Goal: Transaction & Acquisition: Purchase product/service

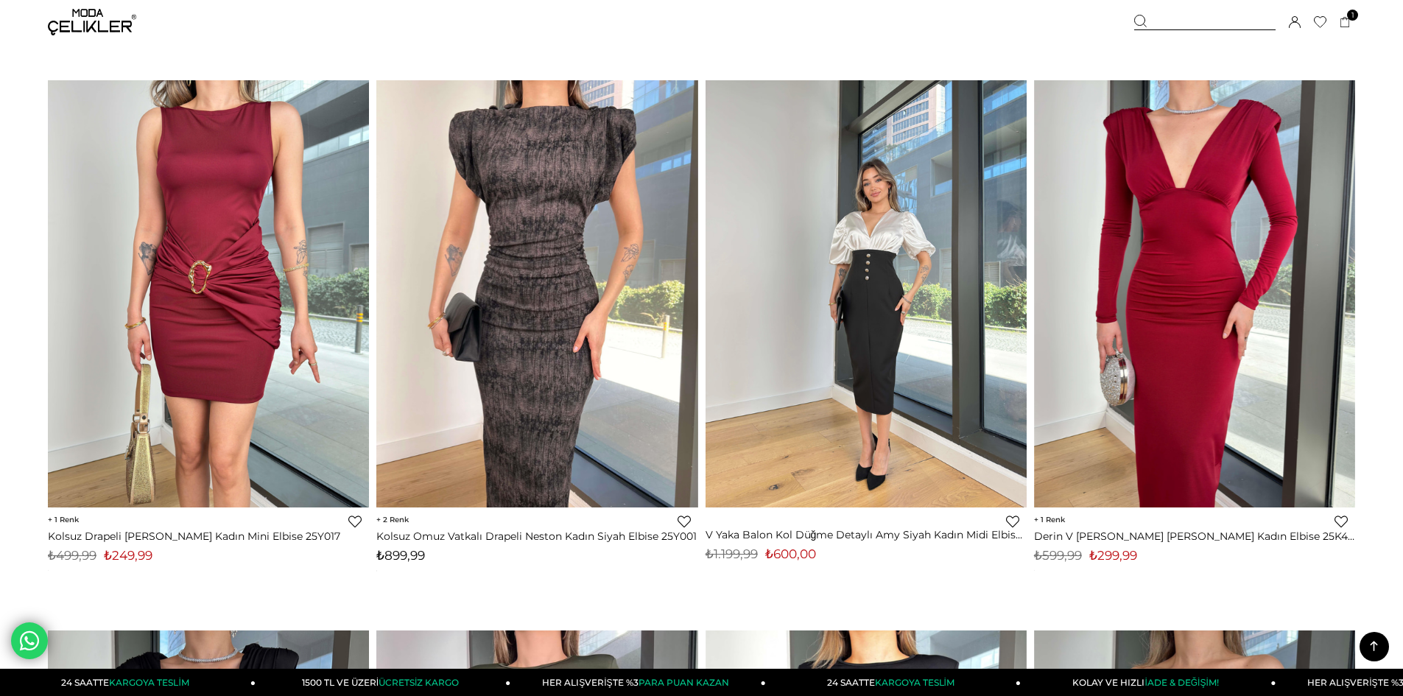
scroll to position [10113, 0]
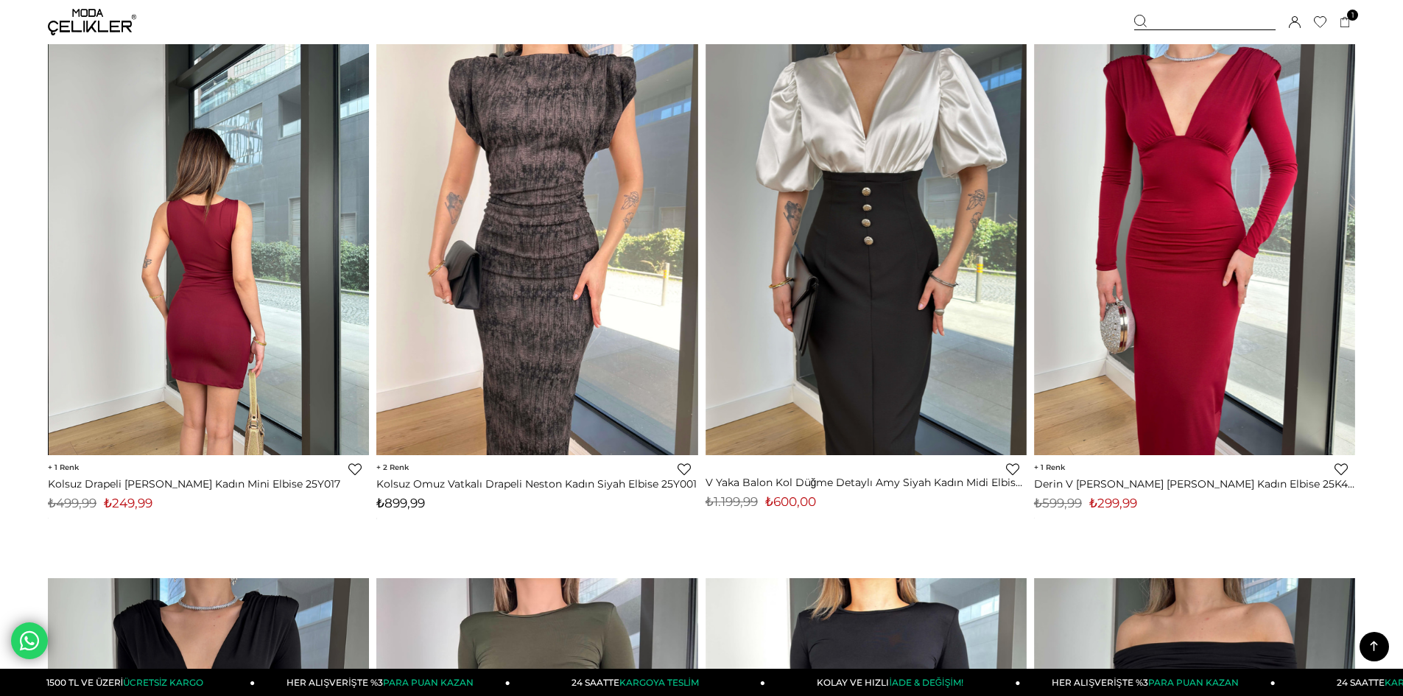
click at [304, 280] on img at bounding box center [209, 241] width 321 height 428
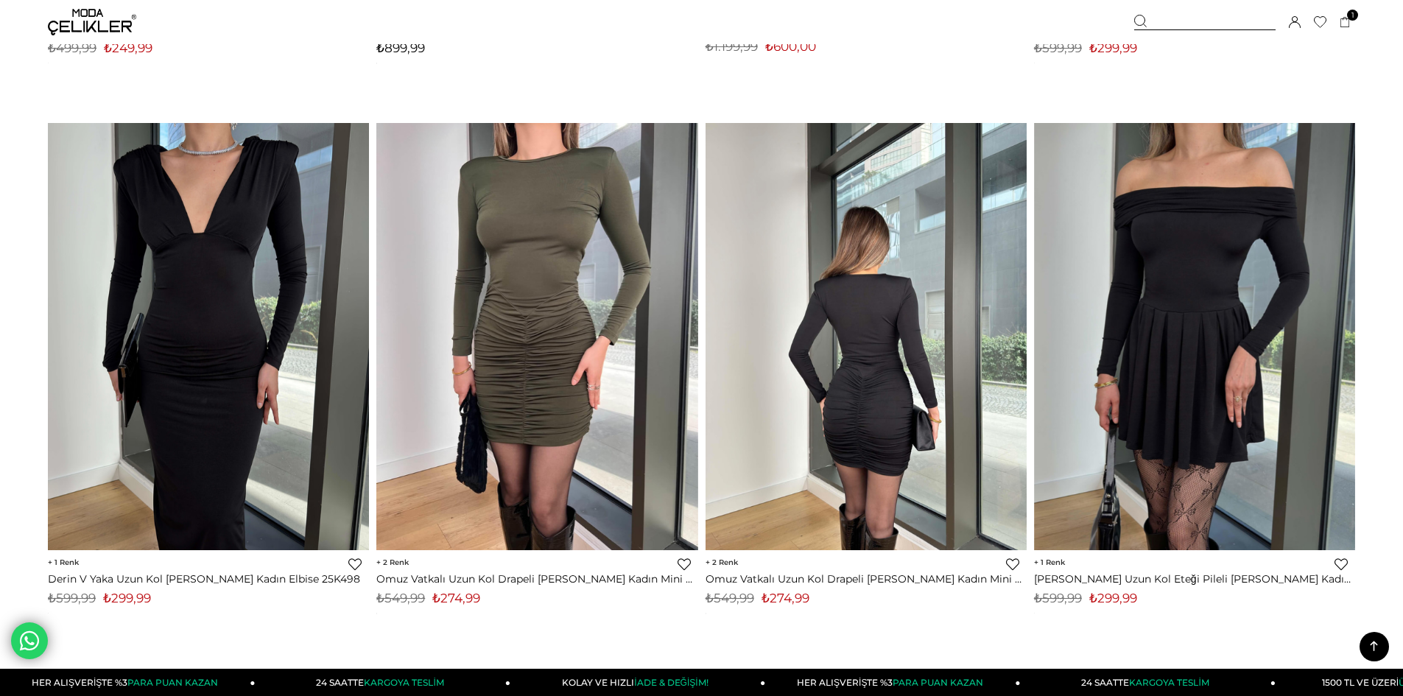
scroll to position [10583, 0]
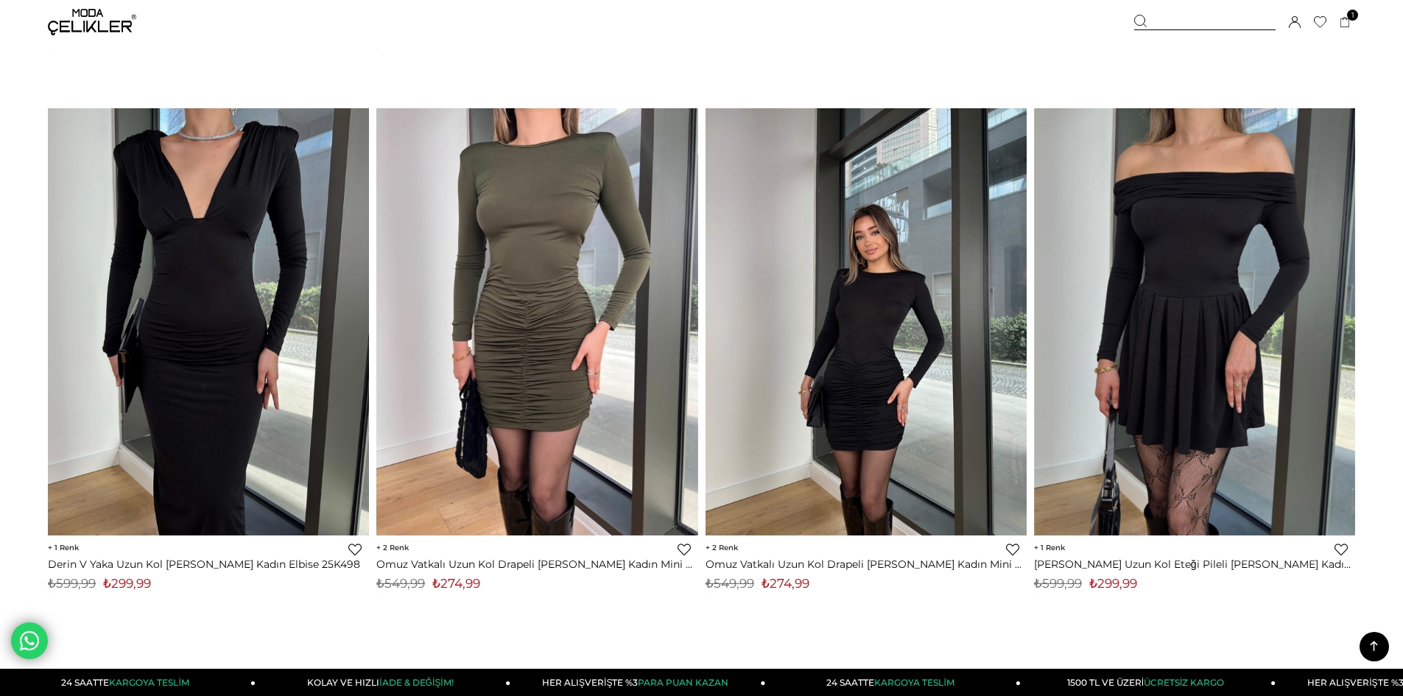
click at [869, 320] on img at bounding box center [866, 322] width 321 height 428
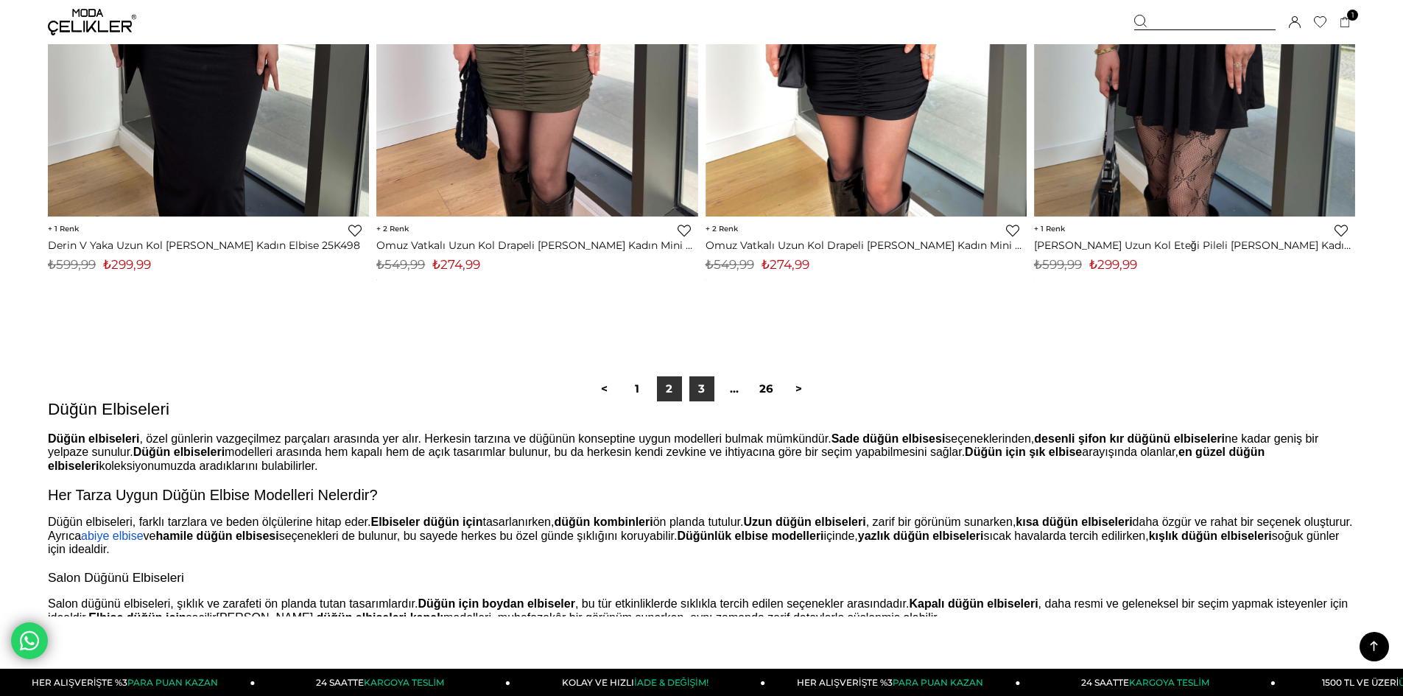
click at [703, 394] on link "3" at bounding box center [701, 388] width 25 height 25
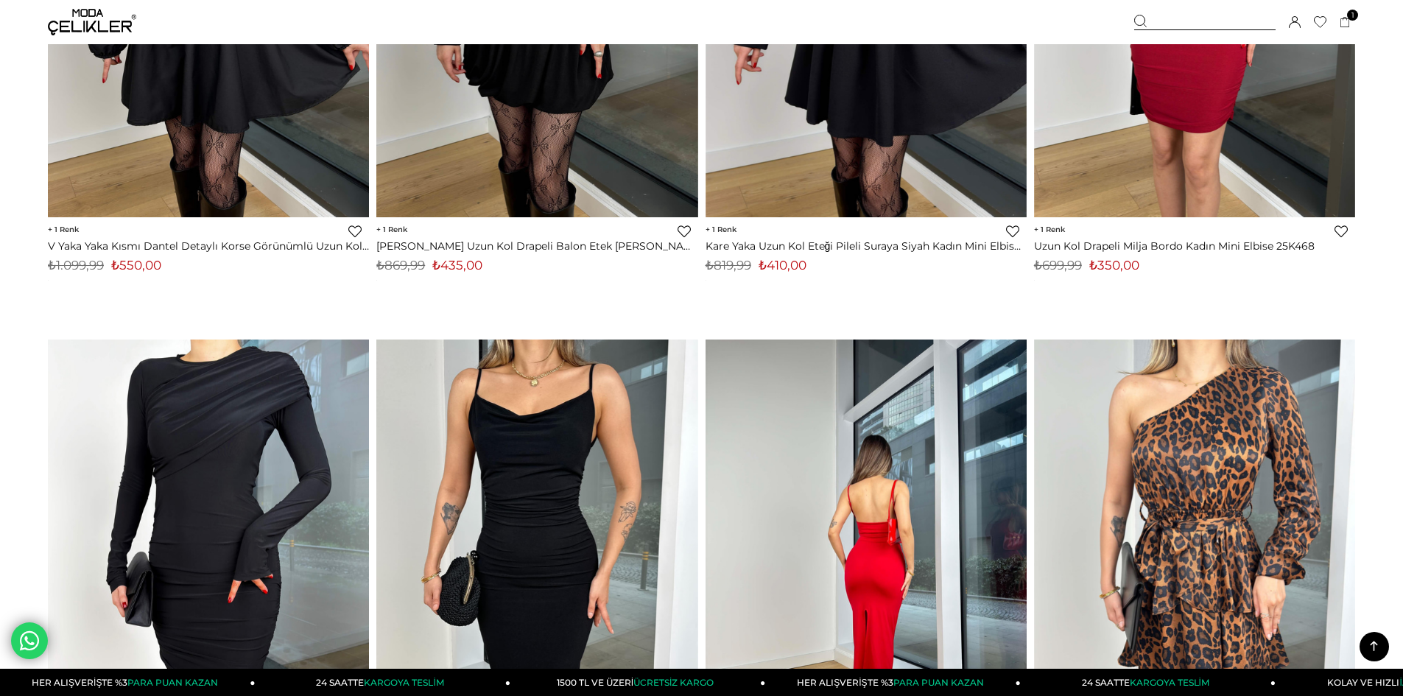
scroll to position [2283, 0]
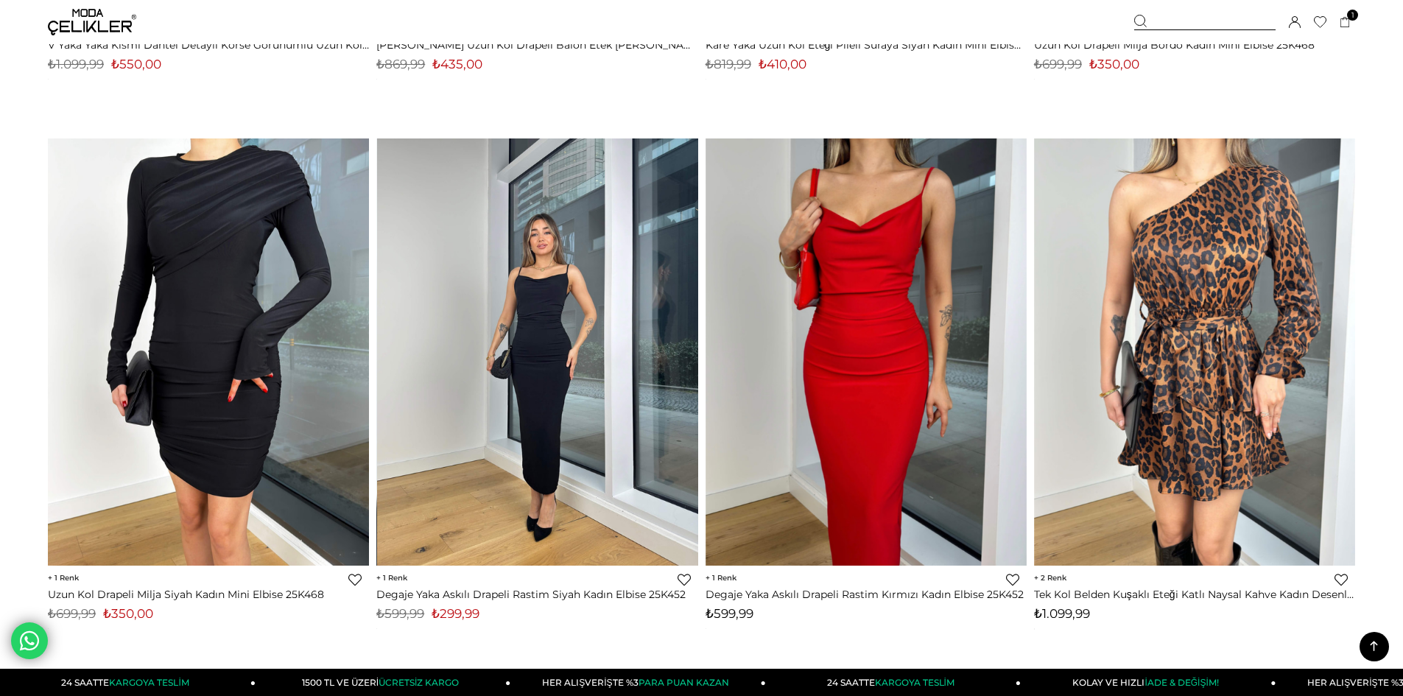
click at [574, 299] on img at bounding box center [537, 352] width 321 height 428
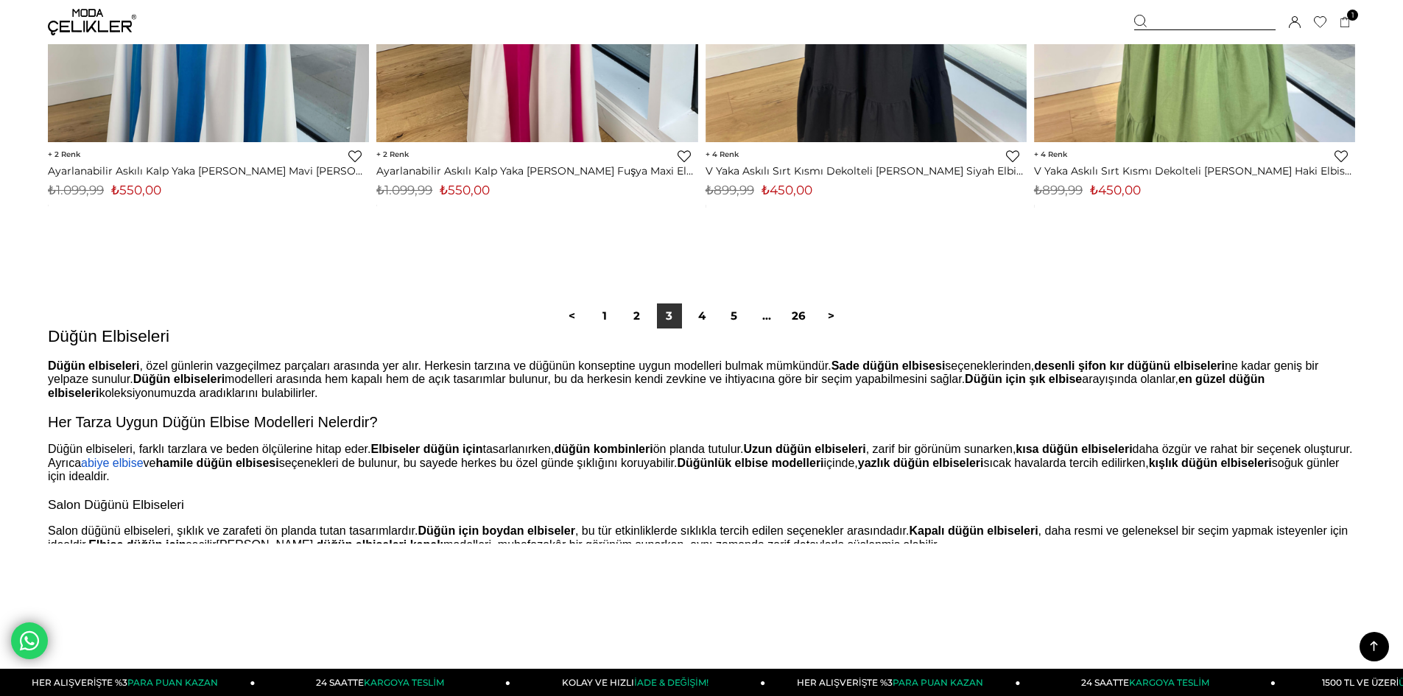
scroll to position [10999, 0]
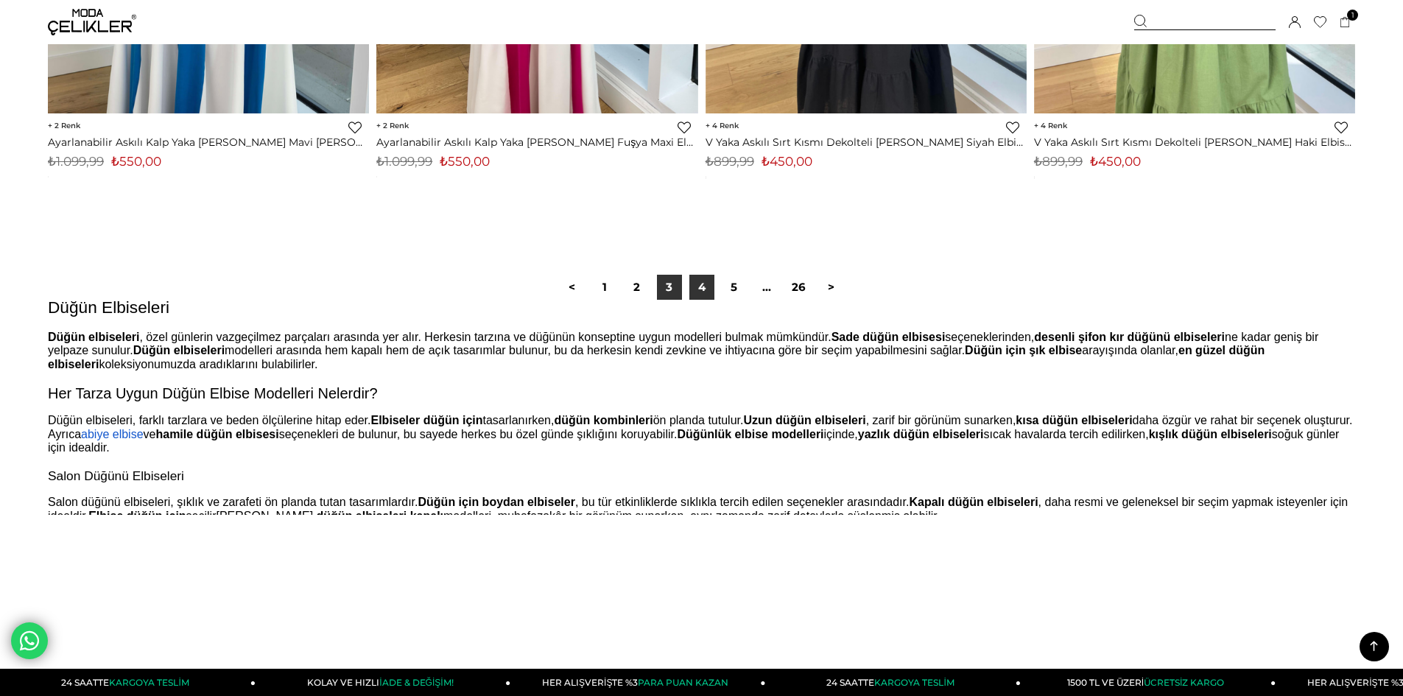
click at [706, 289] on link "4" at bounding box center [701, 287] width 25 height 25
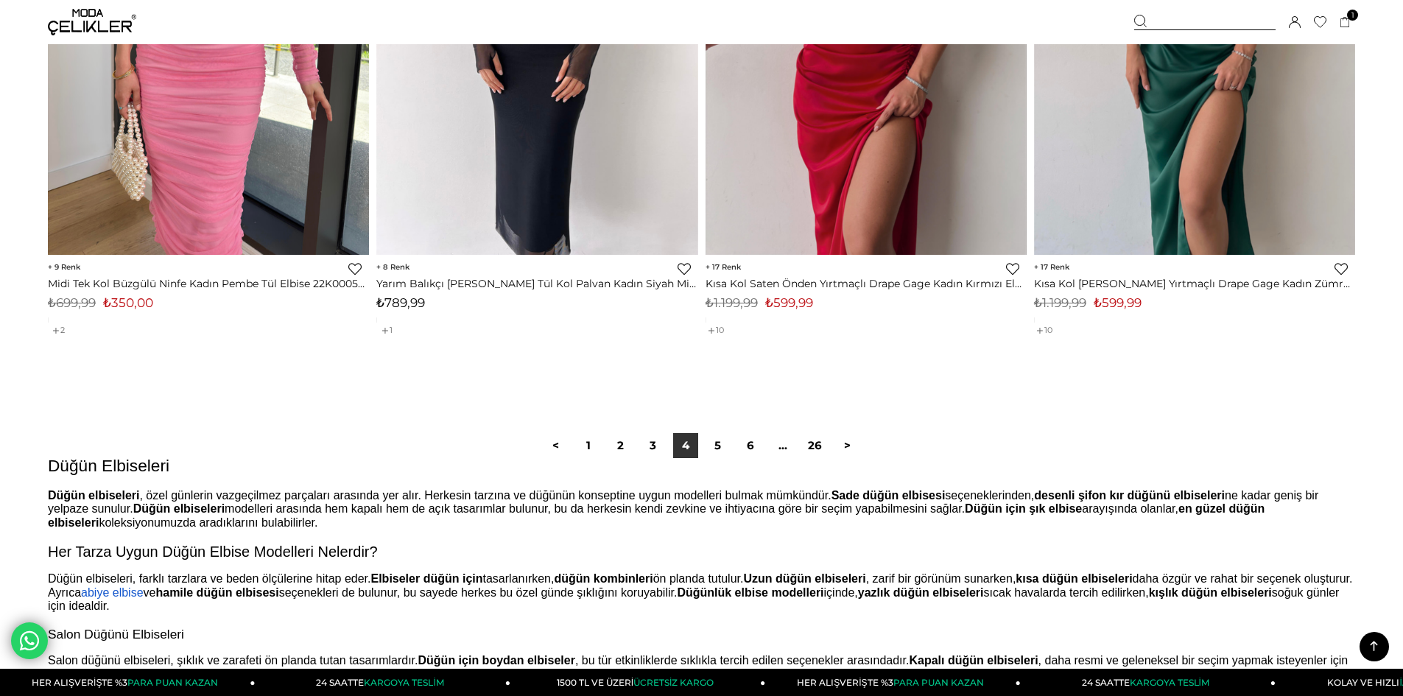
scroll to position [11122, 0]
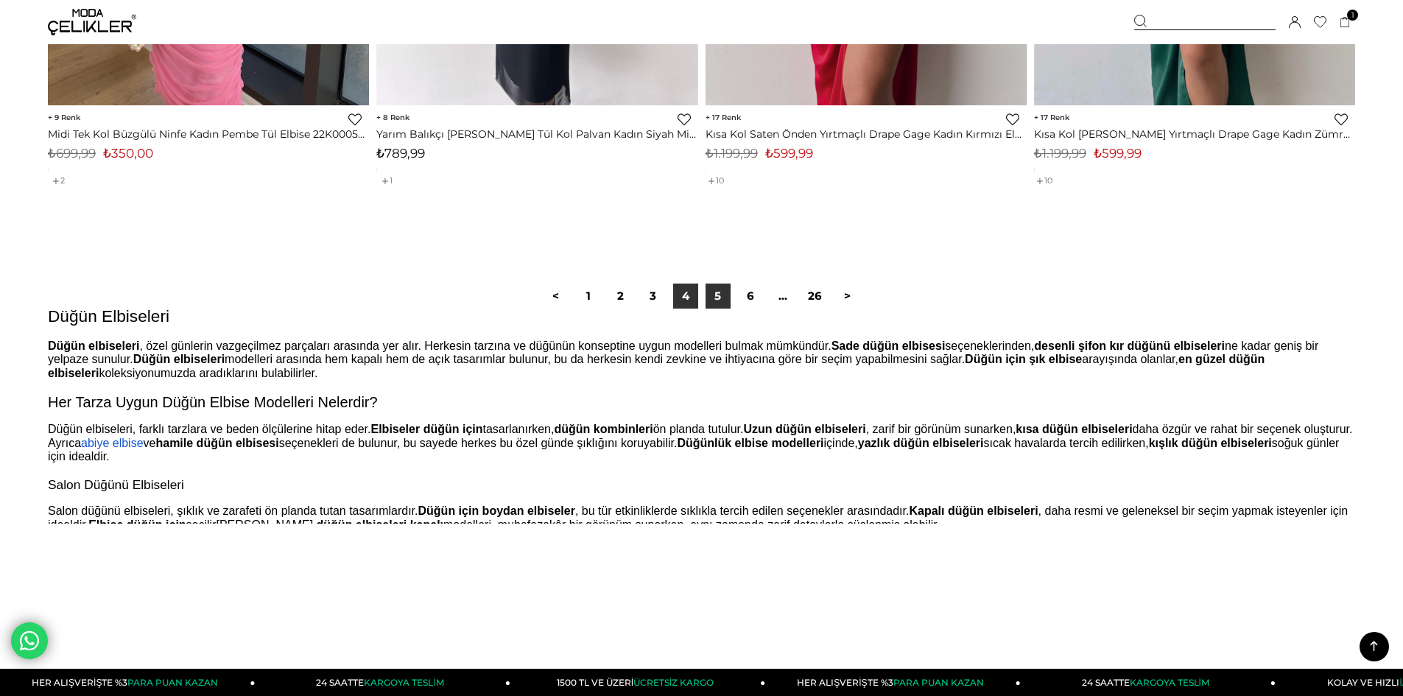
click at [725, 298] on link "5" at bounding box center [718, 296] width 25 height 25
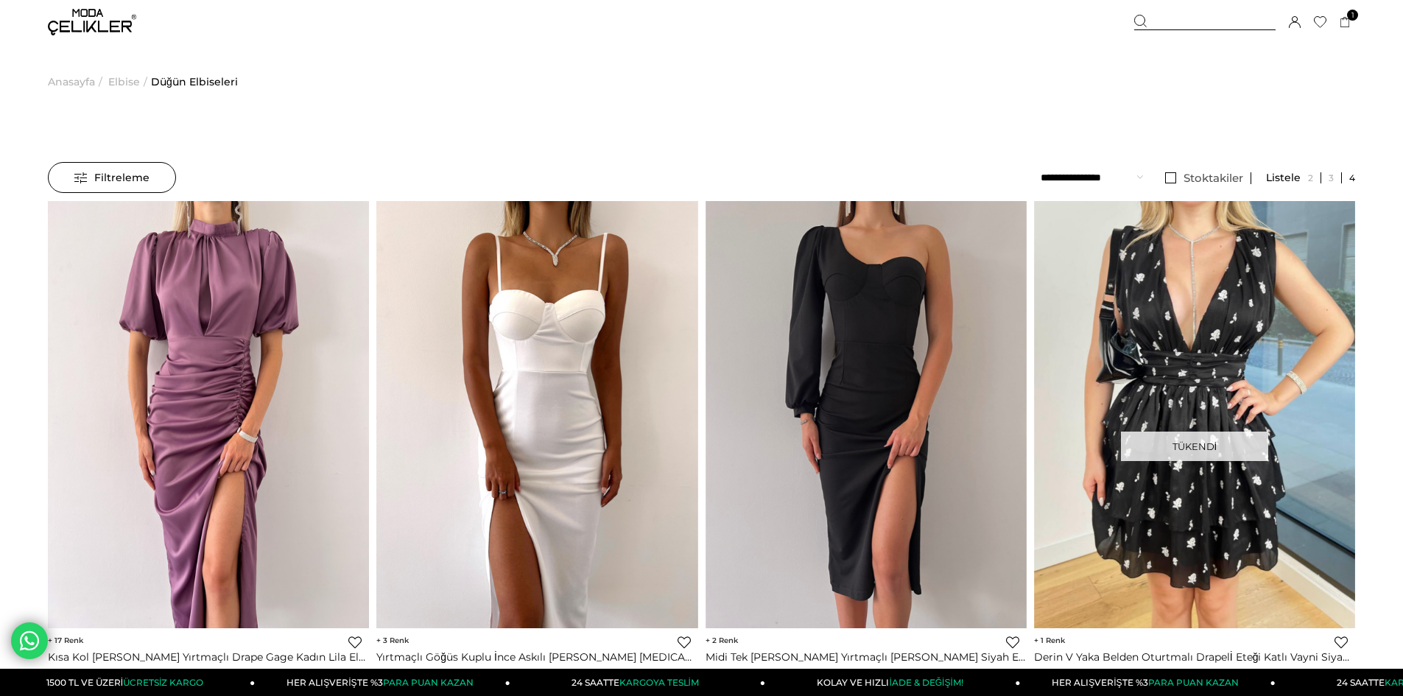
click at [97, 32] on img at bounding box center [92, 22] width 88 height 27
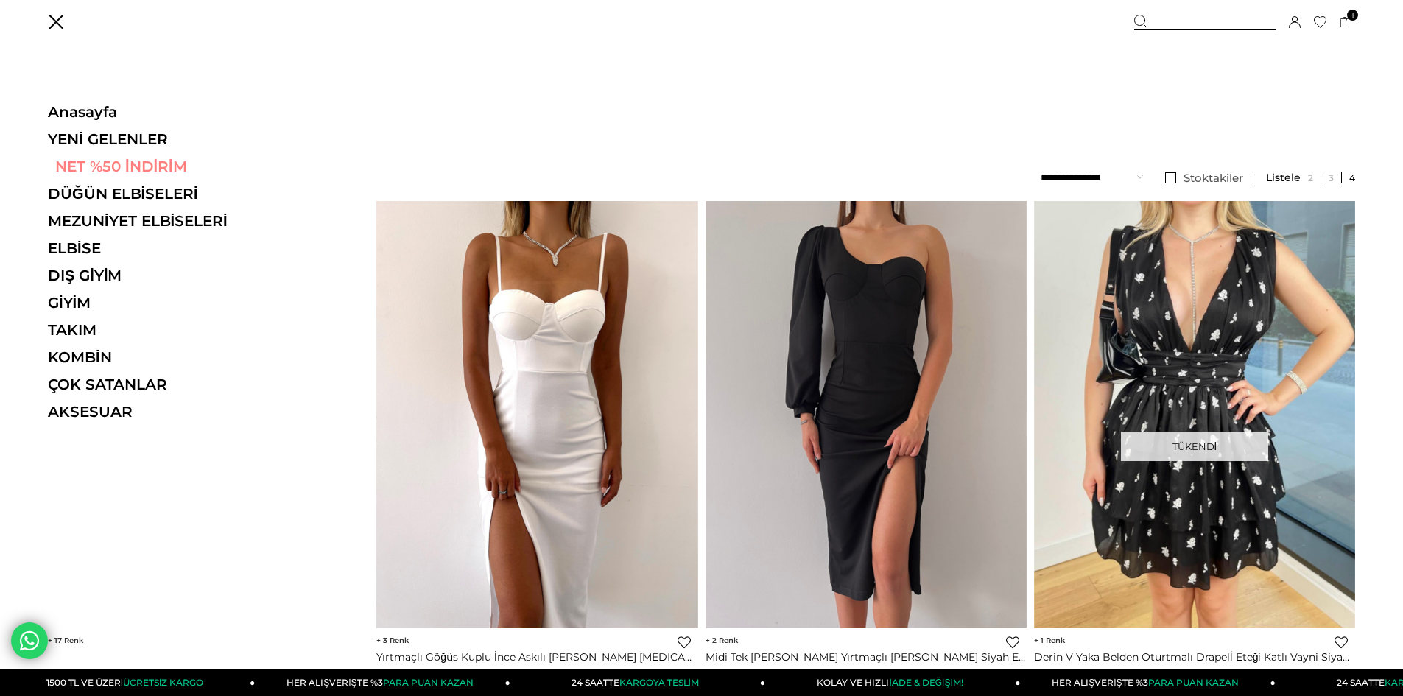
click at [120, 172] on link "NET %50 İNDİRİM" at bounding box center [149, 167] width 203 height 18
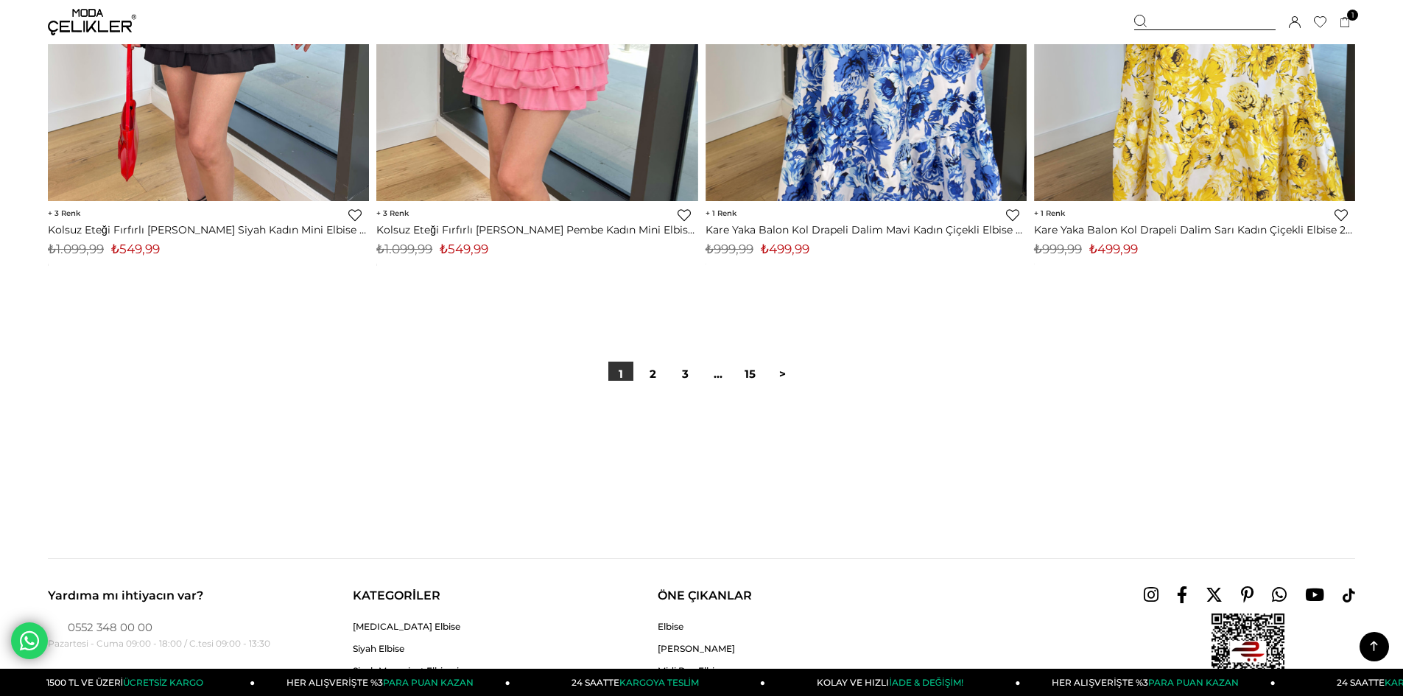
scroll to position [11122, 0]
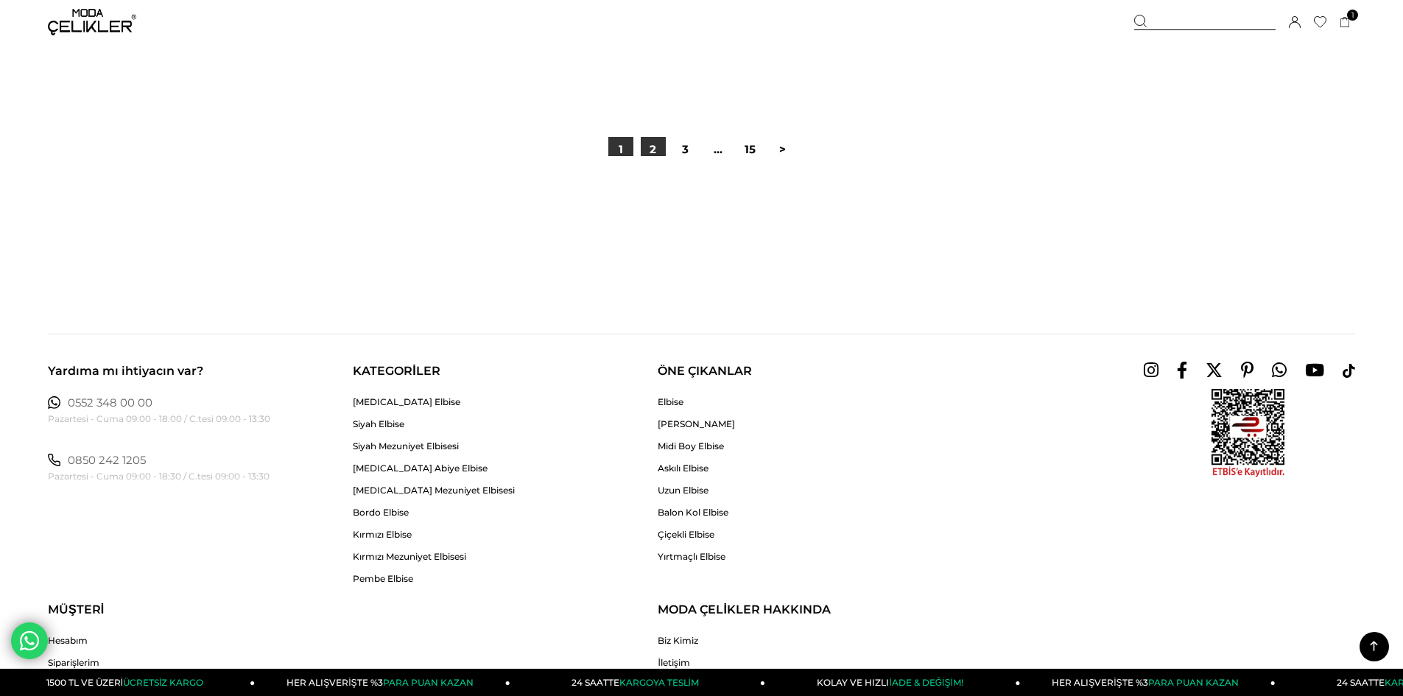
click at [653, 155] on link "2" at bounding box center [653, 149] width 25 height 25
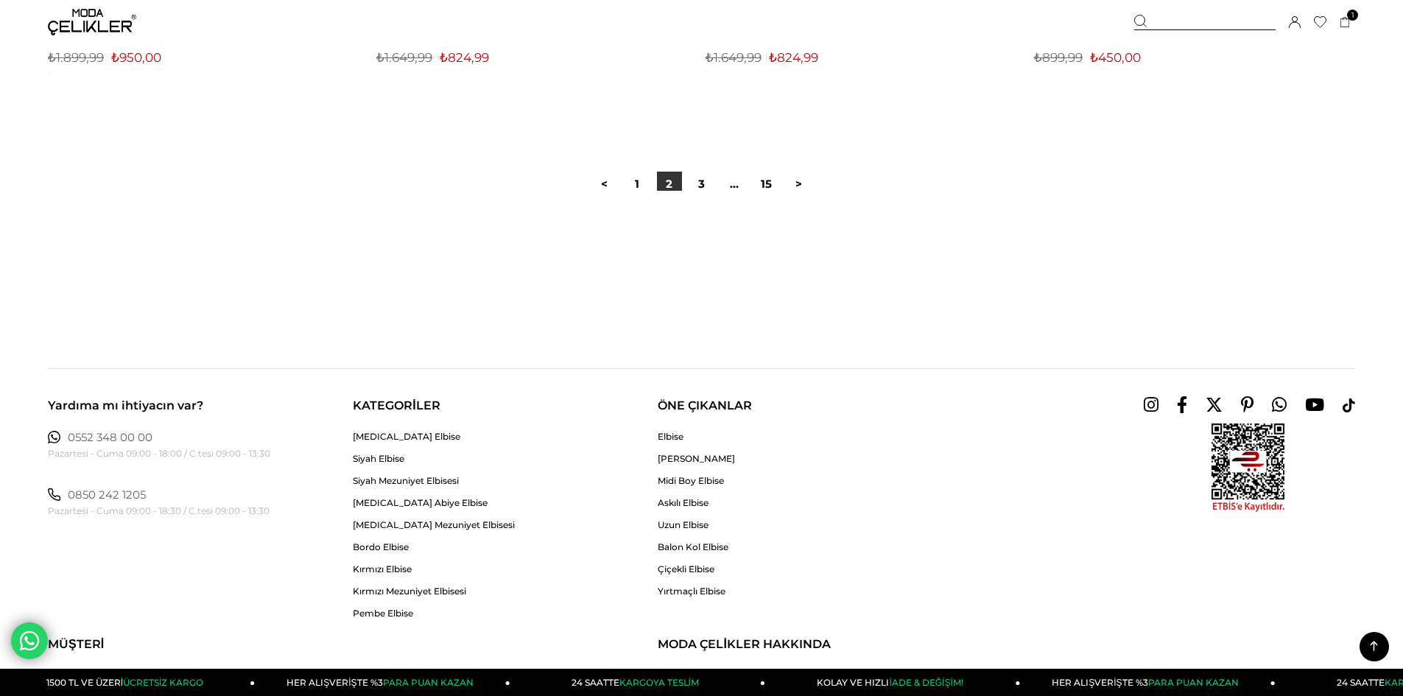
scroll to position [11122, 0]
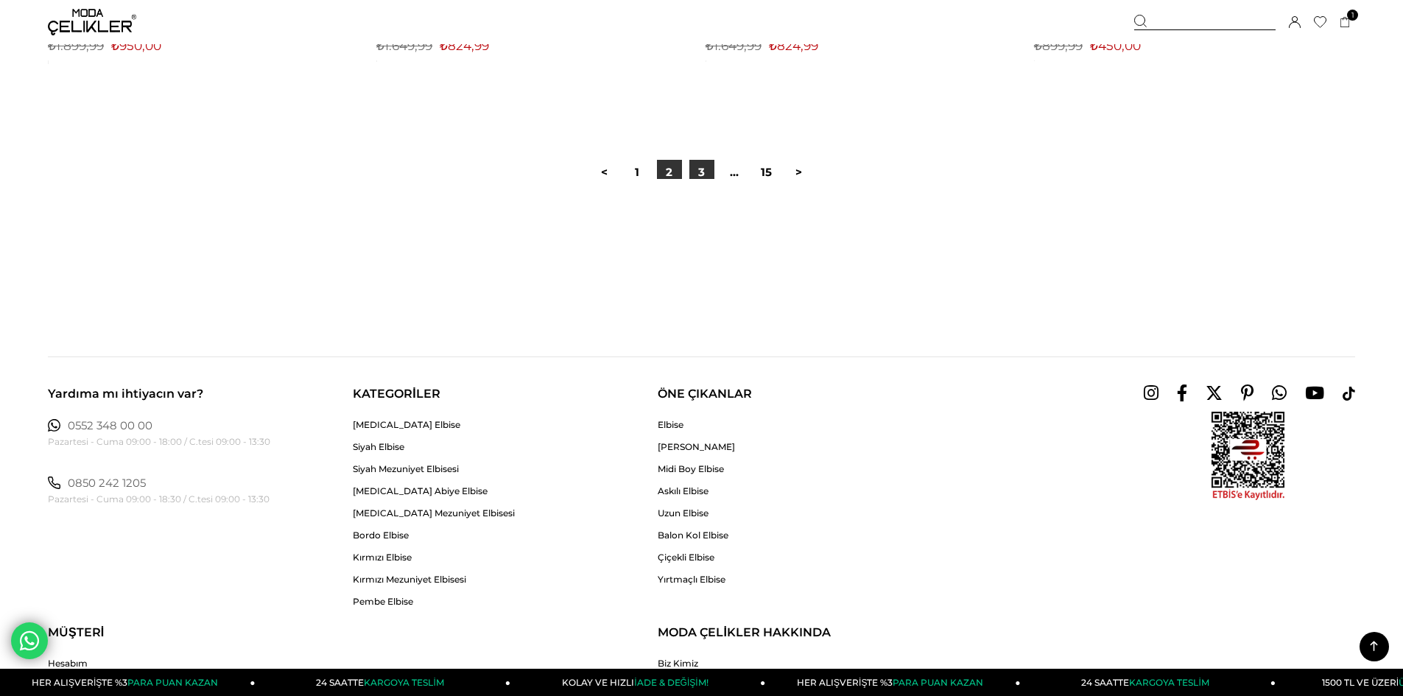
click at [698, 175] on link "3" at bounding box center [701, 172] width 25 height 25
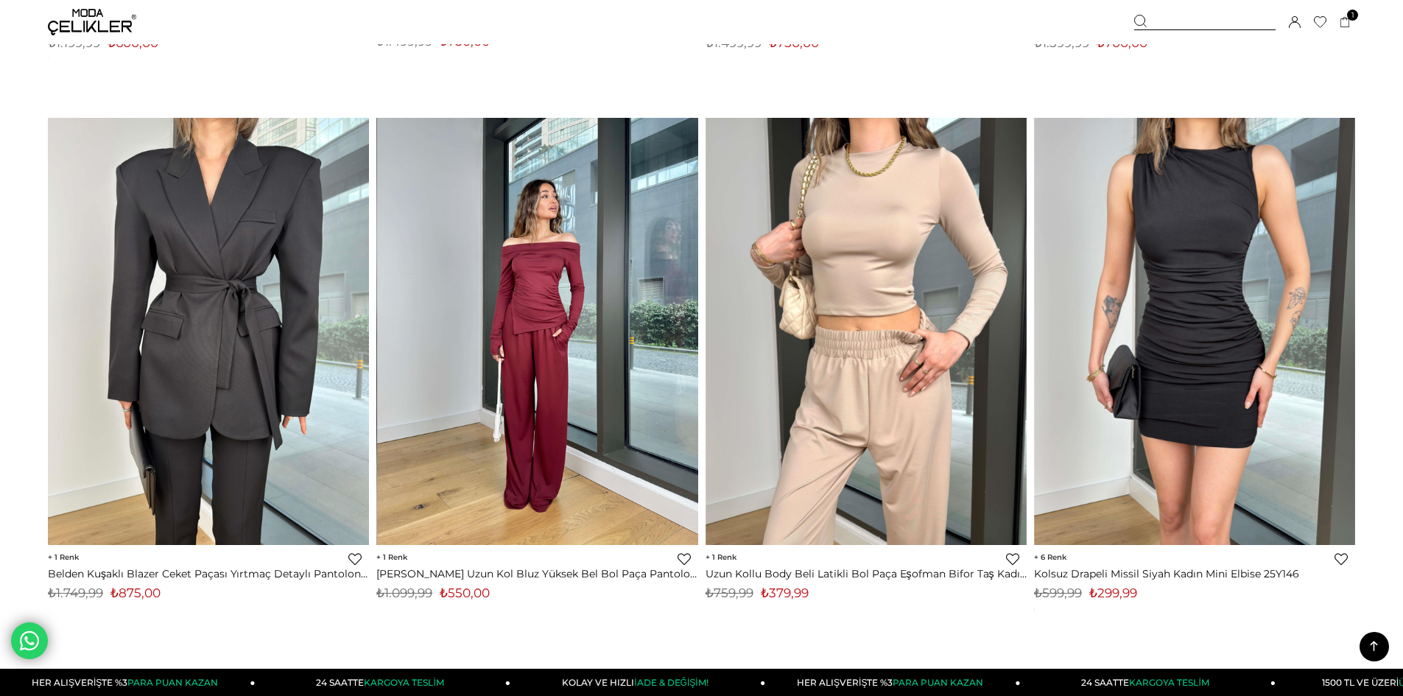
scroll to position [5598, 0]
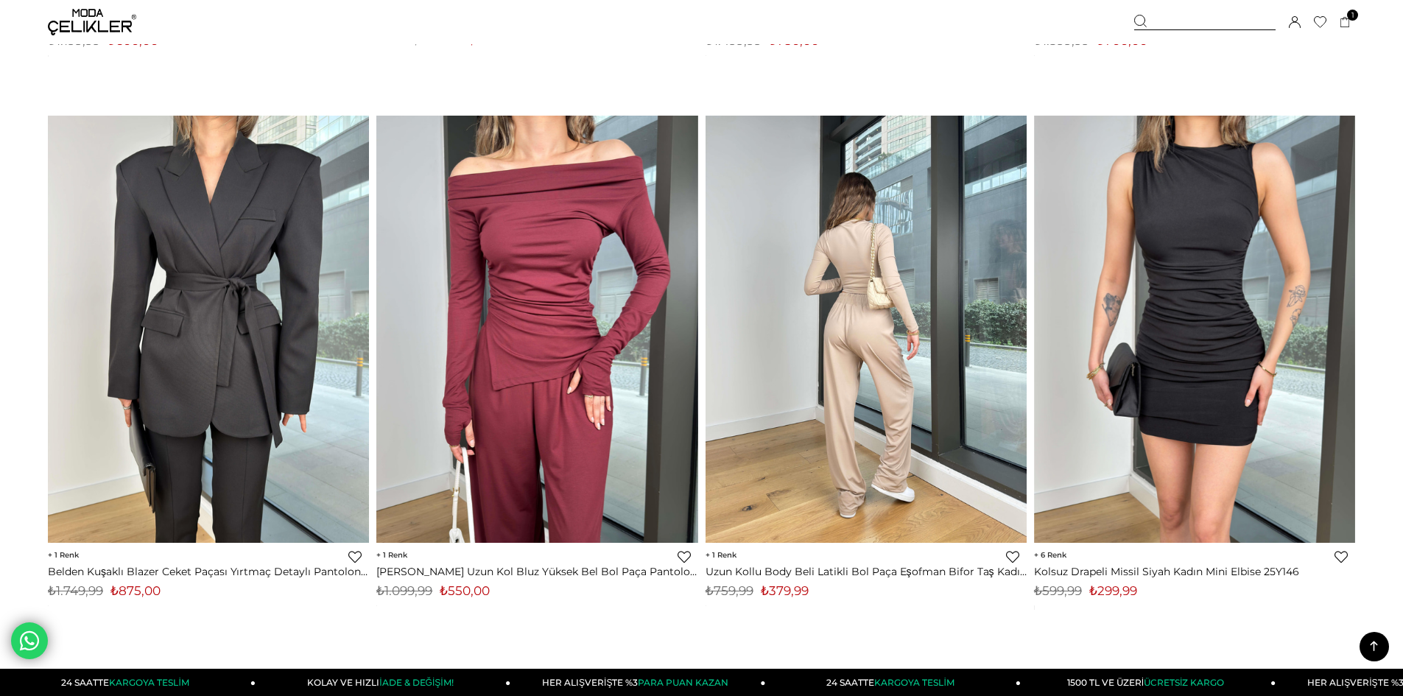
click at [942, 410] on img at bounding box center [866, 329] width 321 height 428
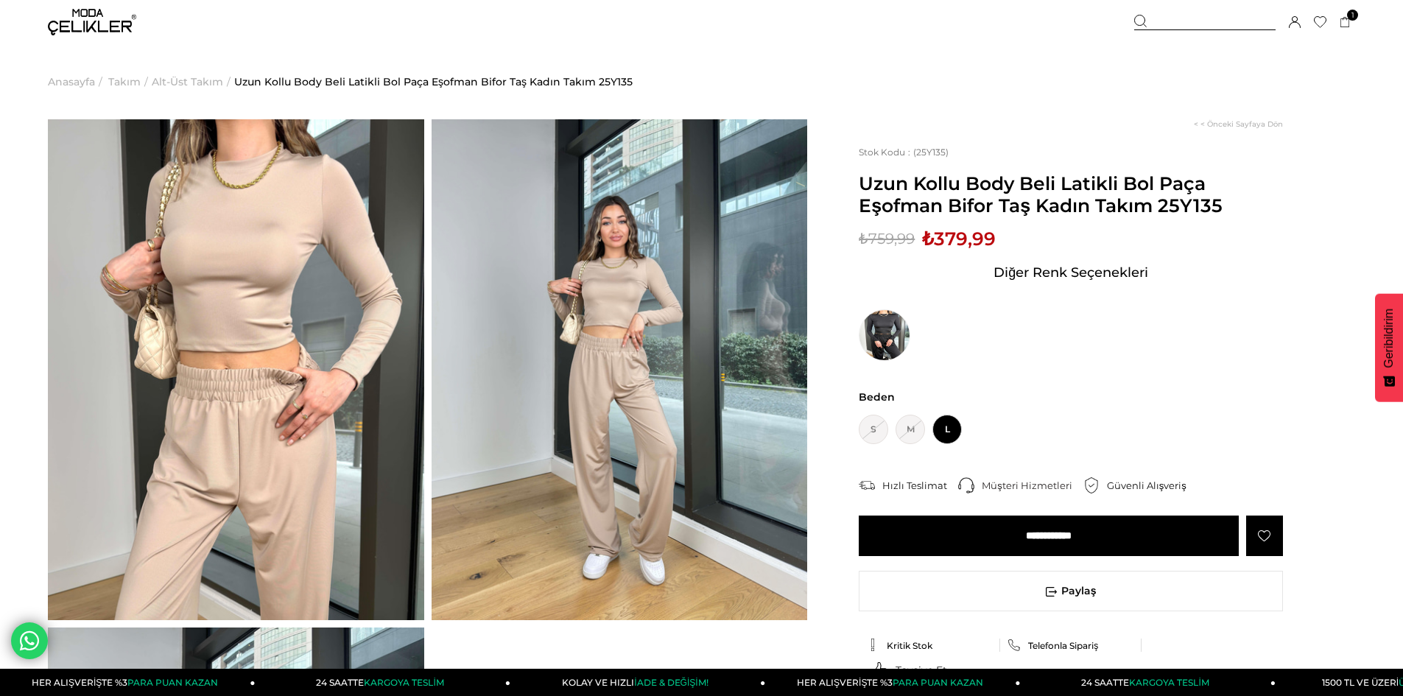
click at [1020, 535] on input "**********" at bounding box center [1049, 536] width 380 height 41
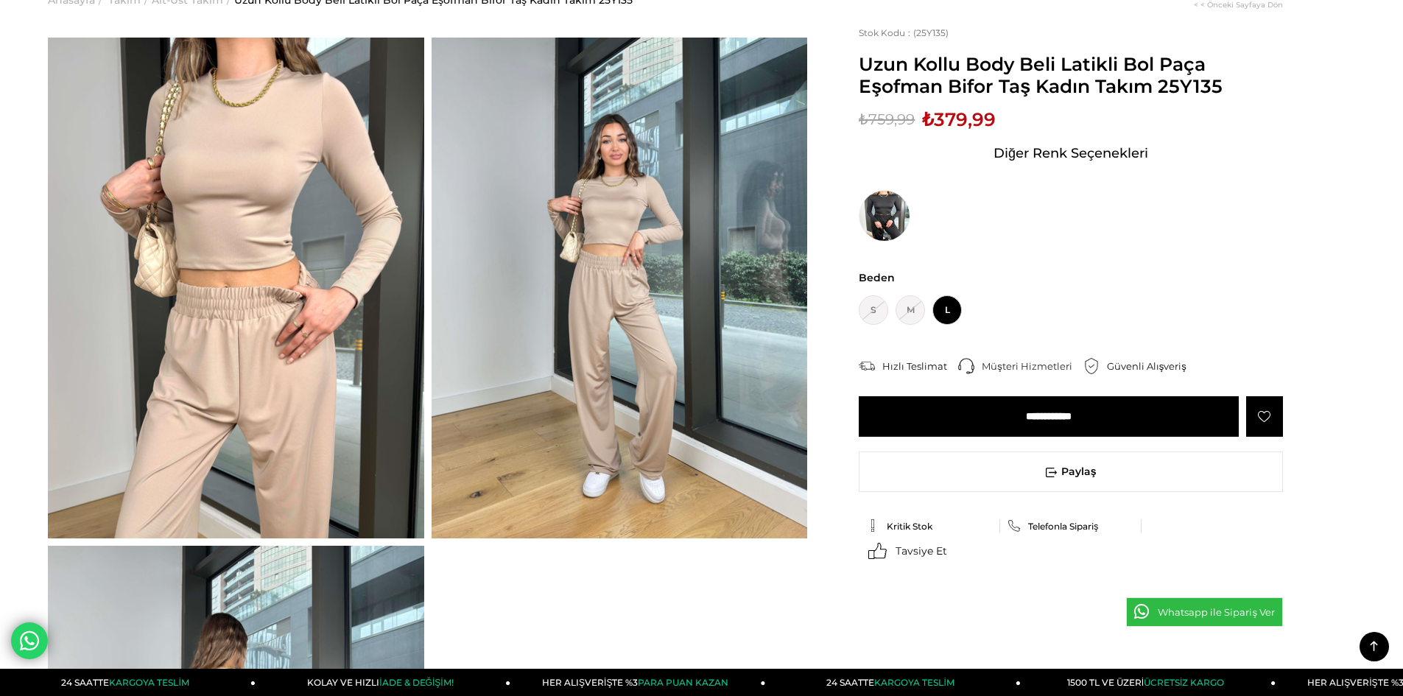
scroll to position [74, 0]
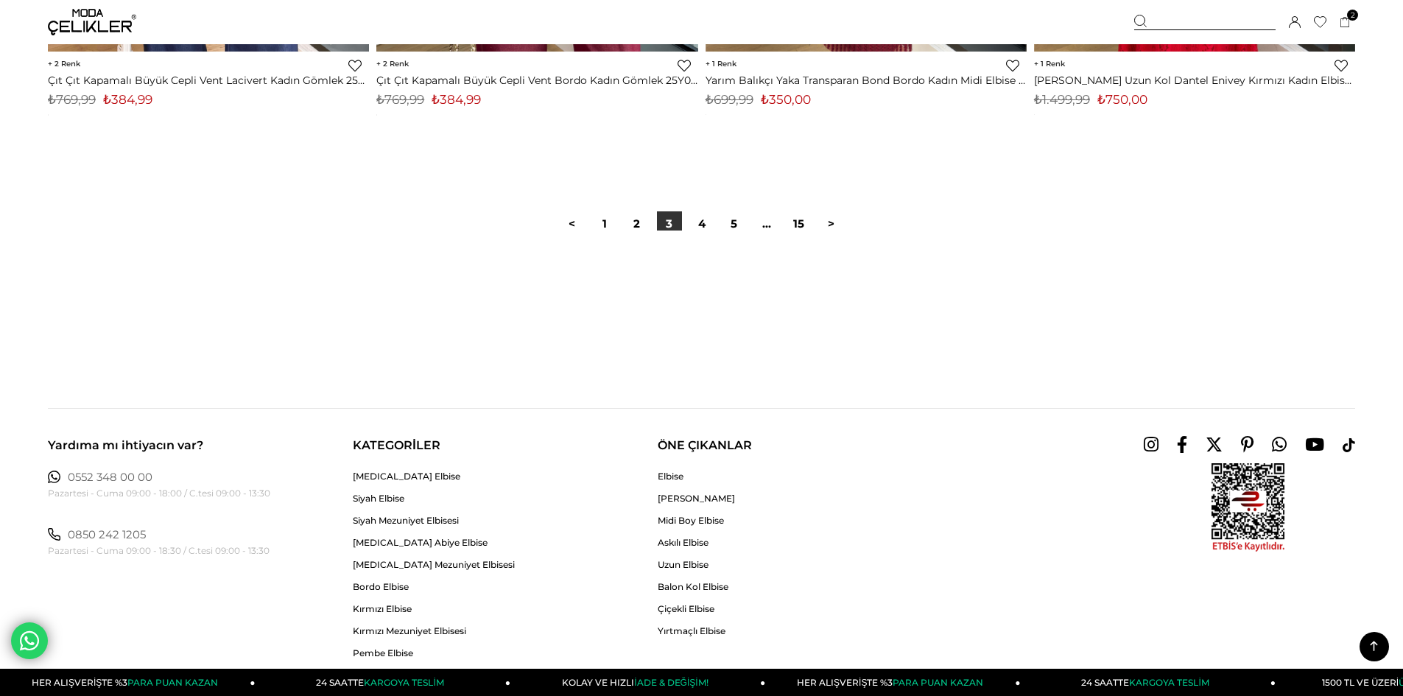
scroll to position [11051, 0]
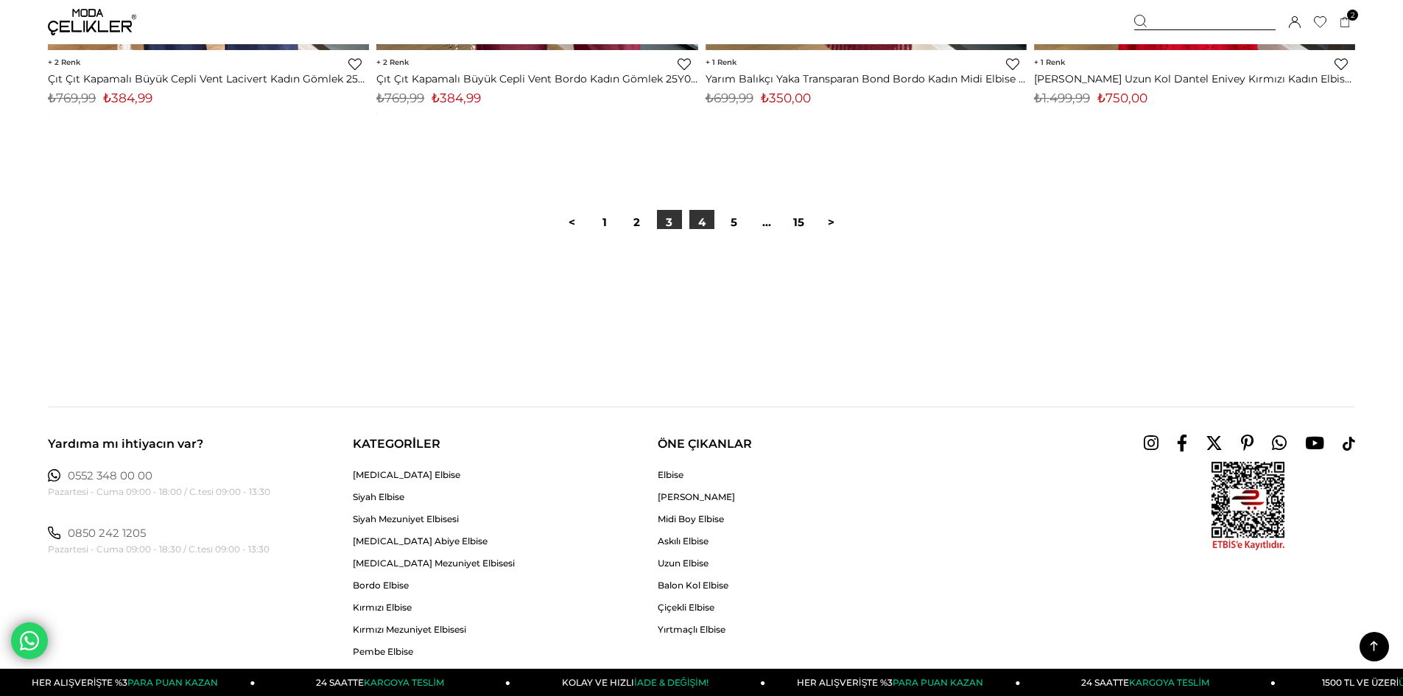
click at [703, 226] on link "4" at bounding box center [701, 222] width 25 height 25
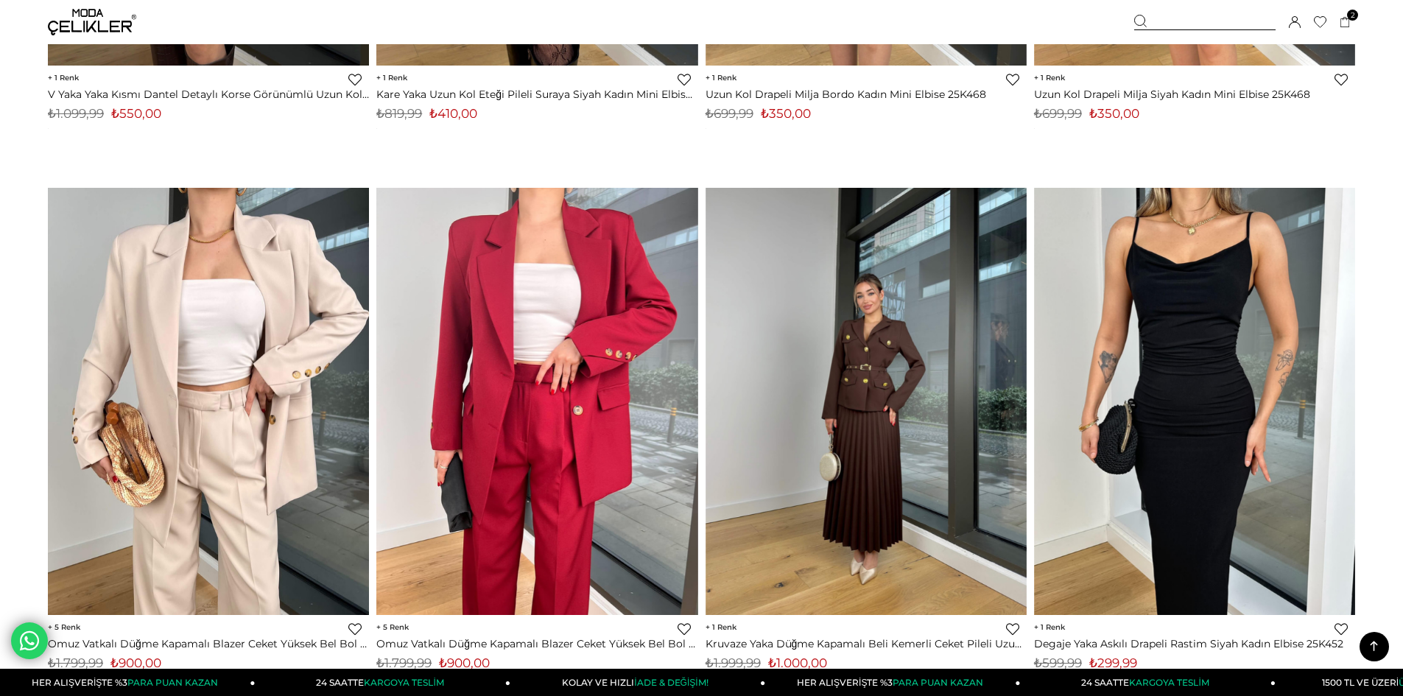
scroll to position [5030, 0]
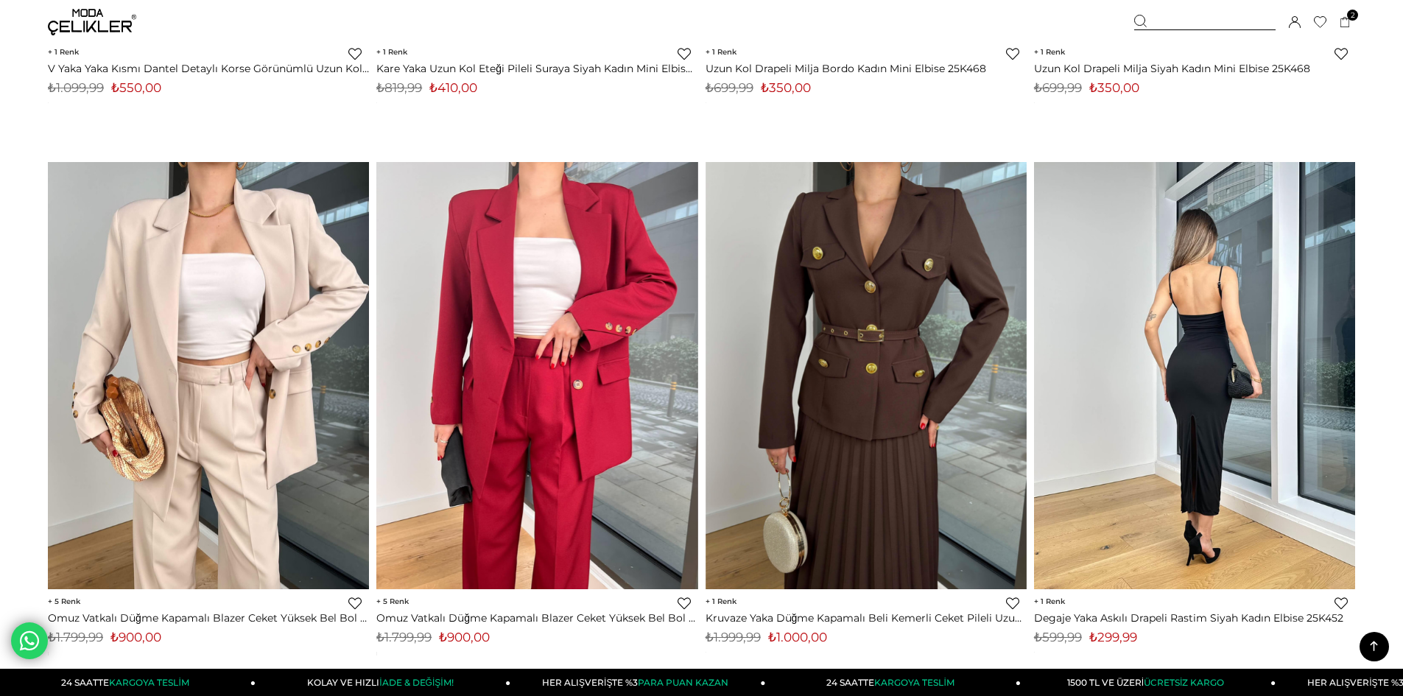
click at [1273, 314] on img at bounding box center [1194, 375] width 321 height 428
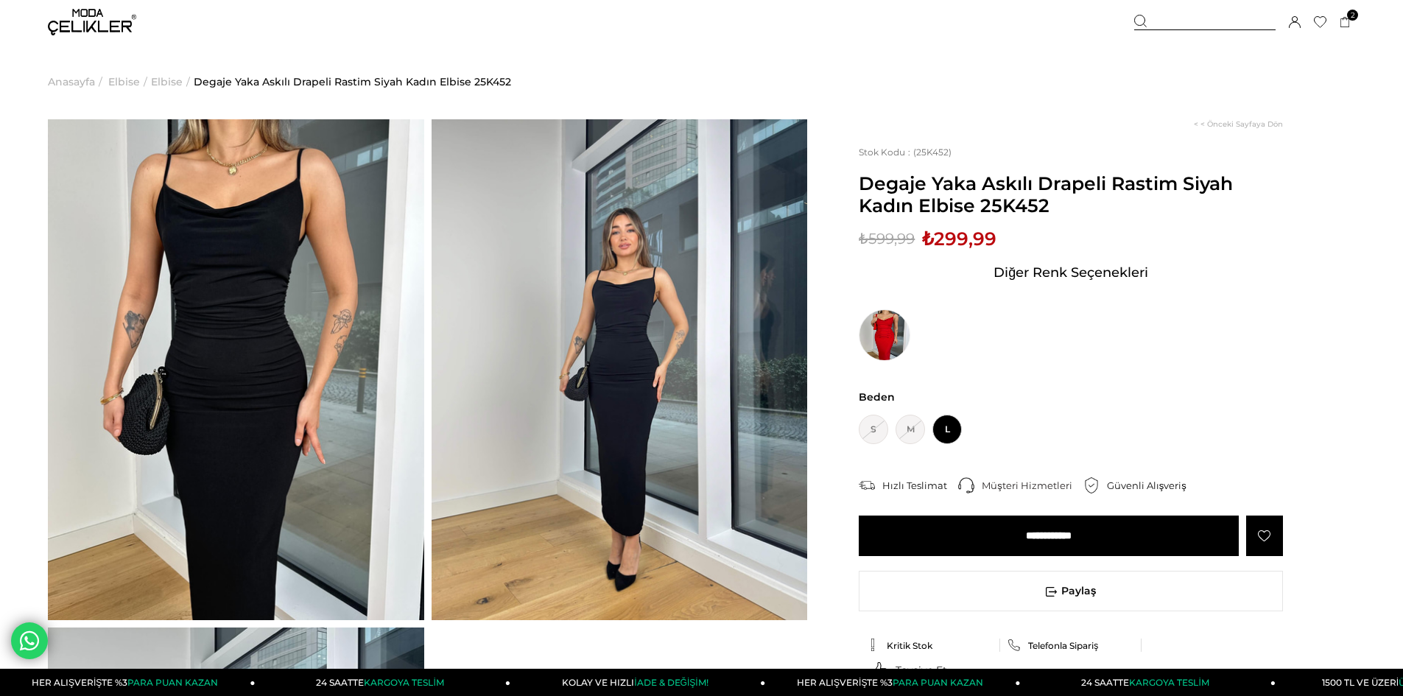
click at [1088, 544] on input "**********" at bounding box center [1049, 536] width 380 height 41
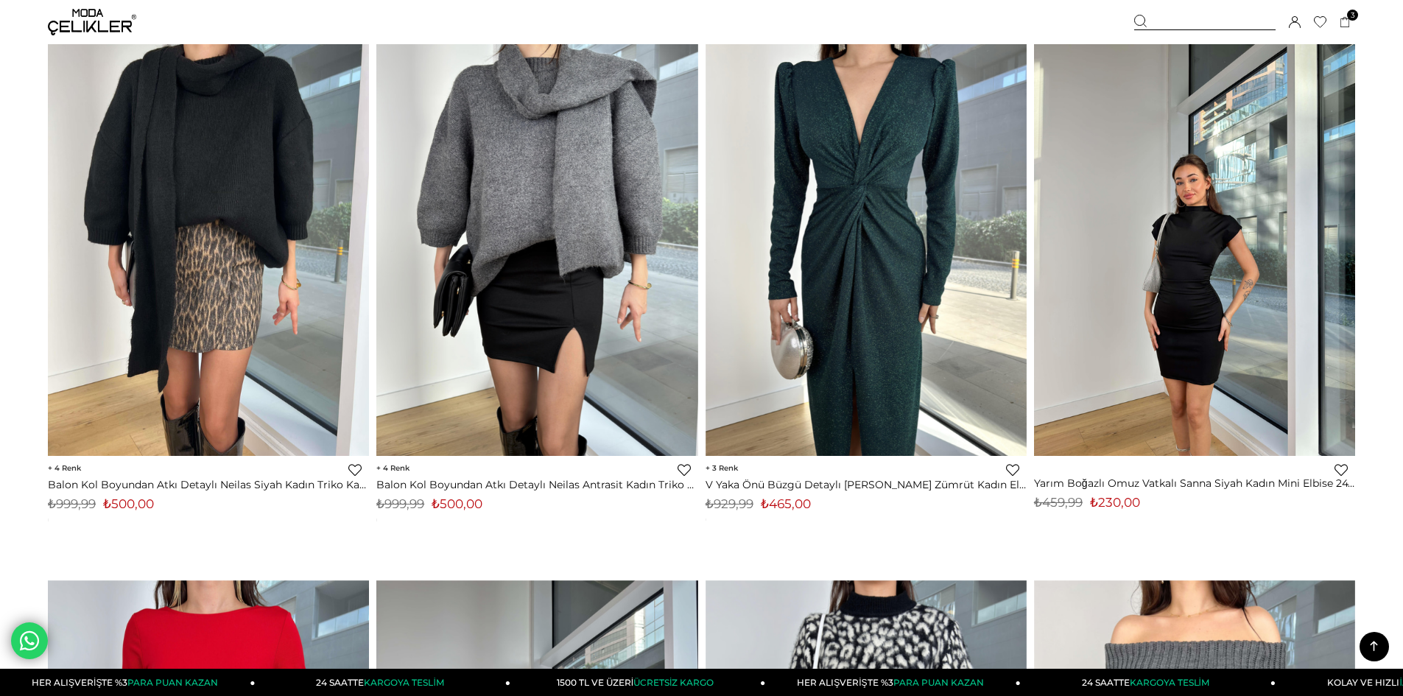
scroll to position [8480, 0]
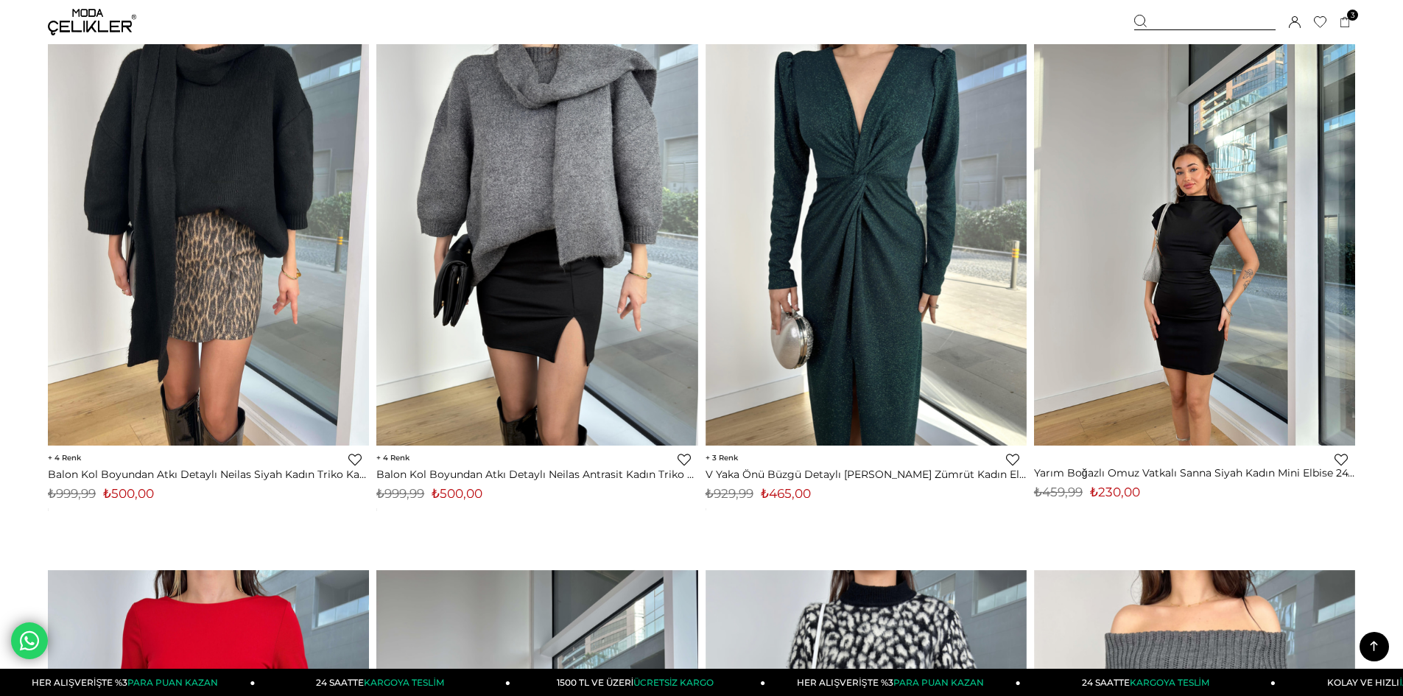
click at [1215, 322] on img at bounding box center [1194, 232] width 321 height 428
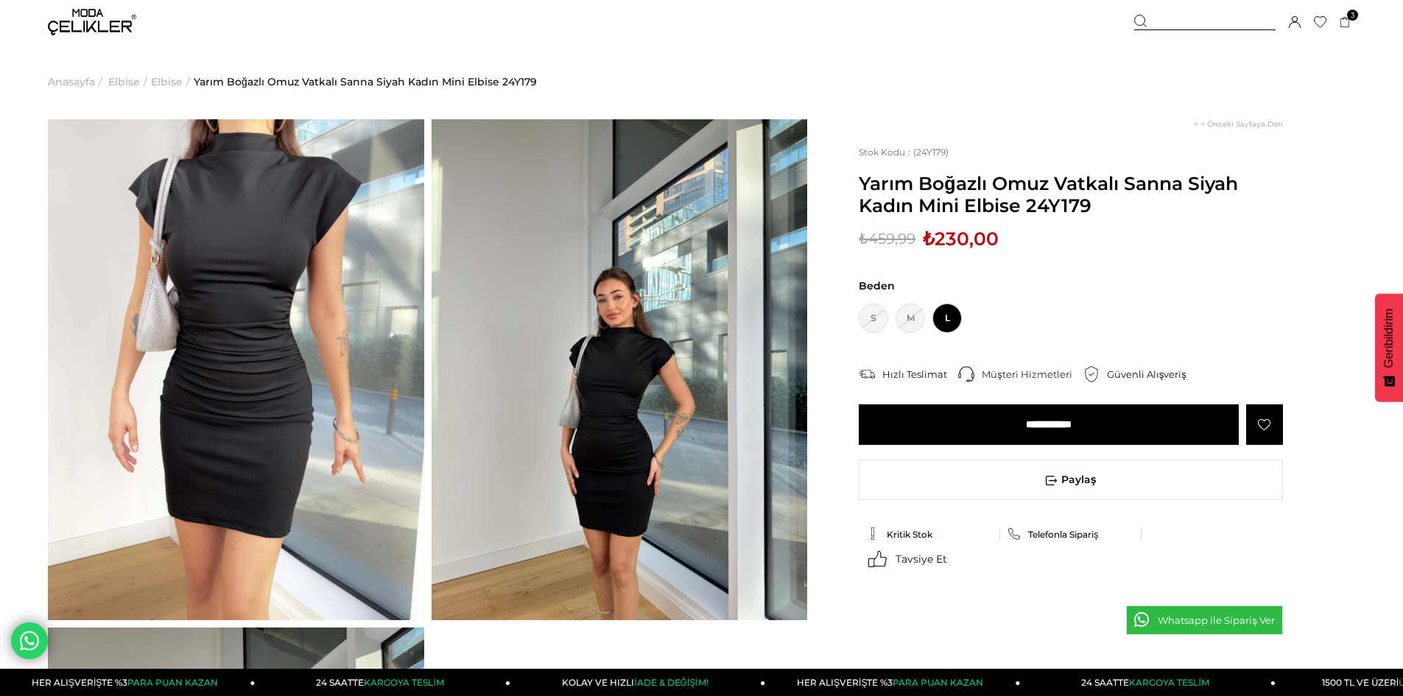
click at [1062, 425] on input "**********" at bounding box center [1049, 424] width 380 height 41
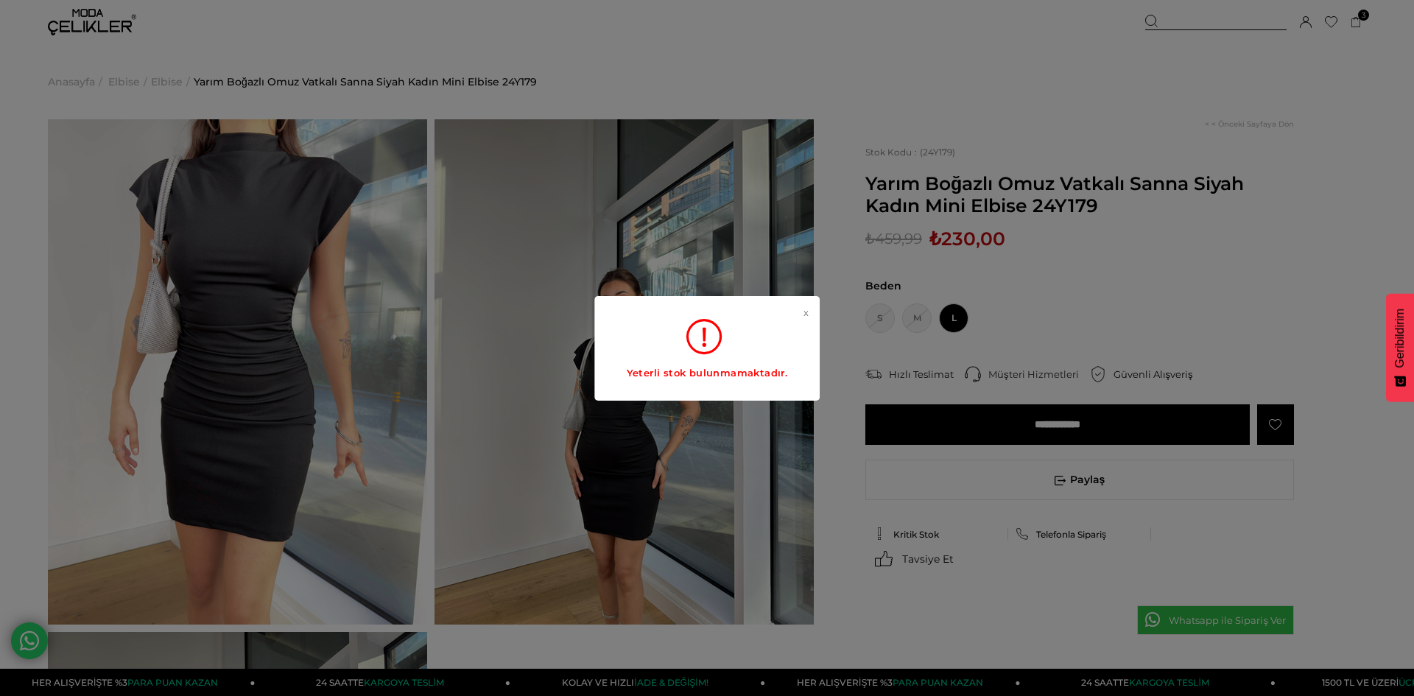
click at [801, 313] on div "x Yeterli stok bulunmamaktadır." at bounding box center [706, 348] width 225 height 105
click at [804, 314] on link "x" at bounding box center [806, 336] width 5 height 59
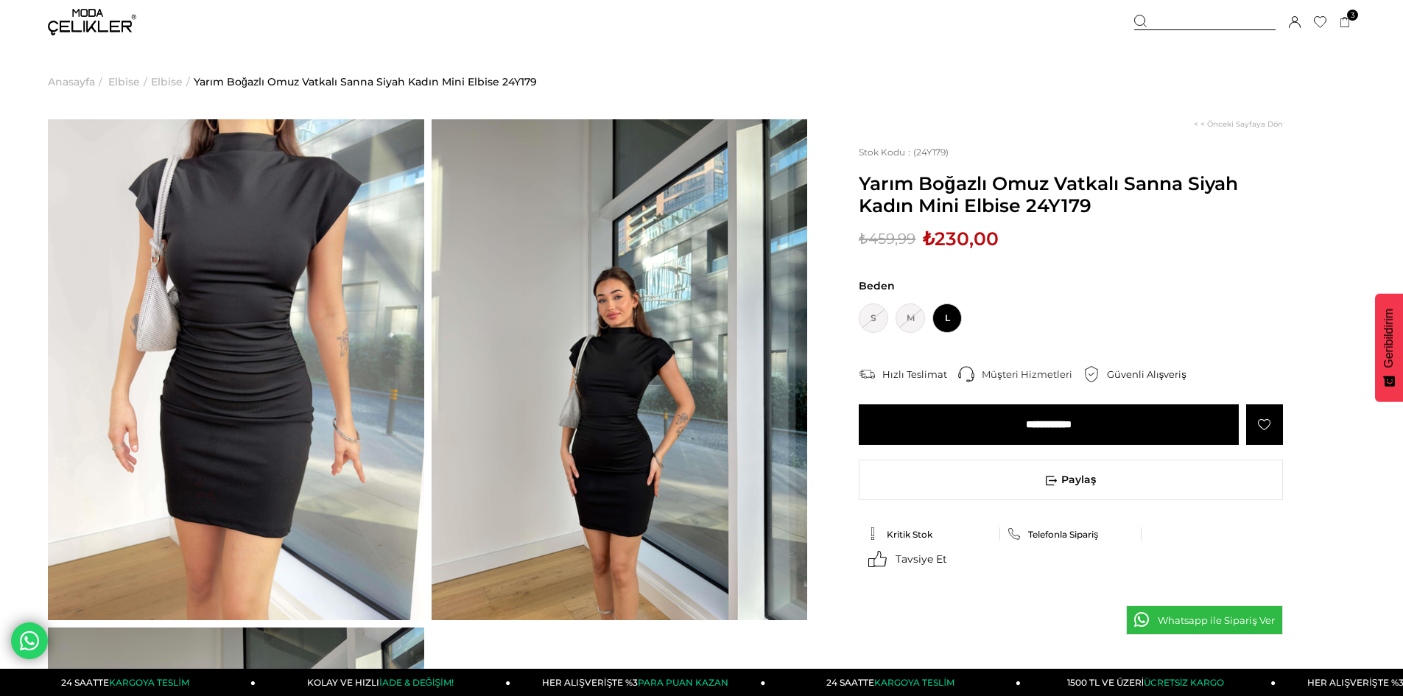
click at [1018, 433] on input "**********" at bounding box center [1049, 424] width 380 height 41
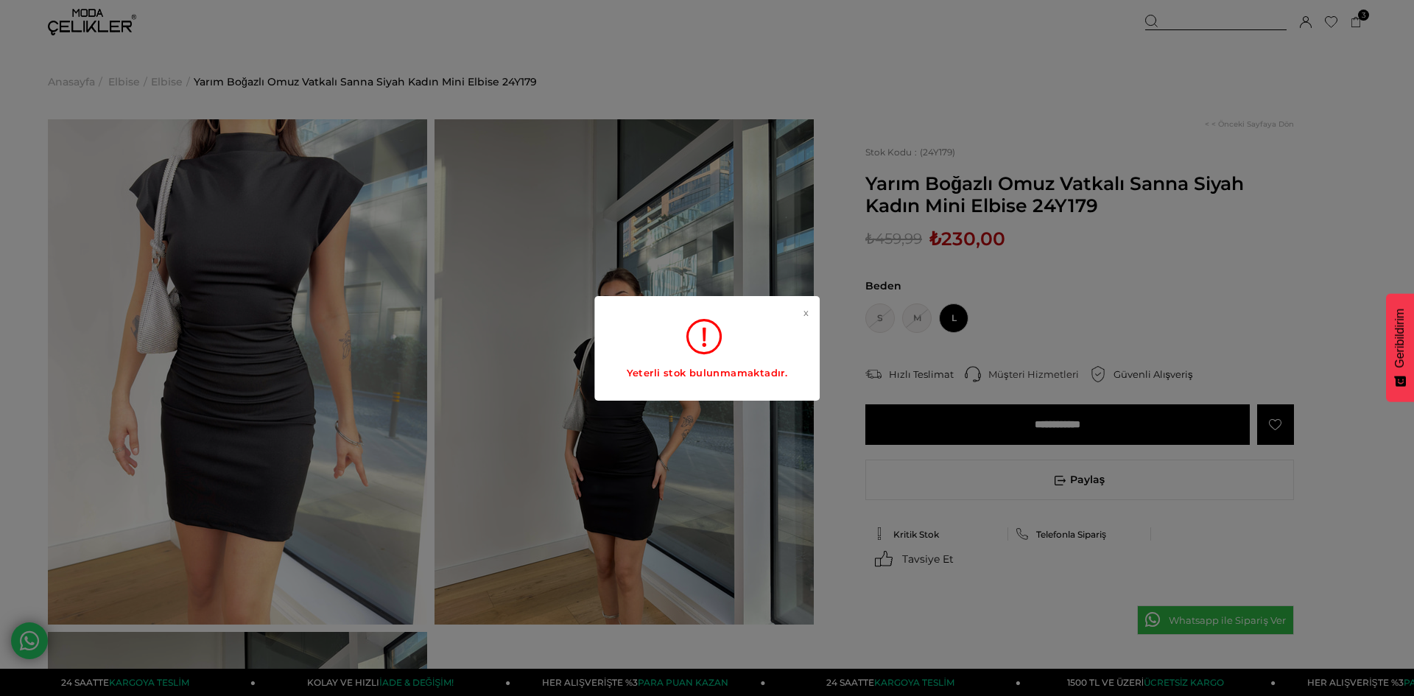
click at [806, 318] on link "x" at bounding box center [806, 336] width 5 height 59
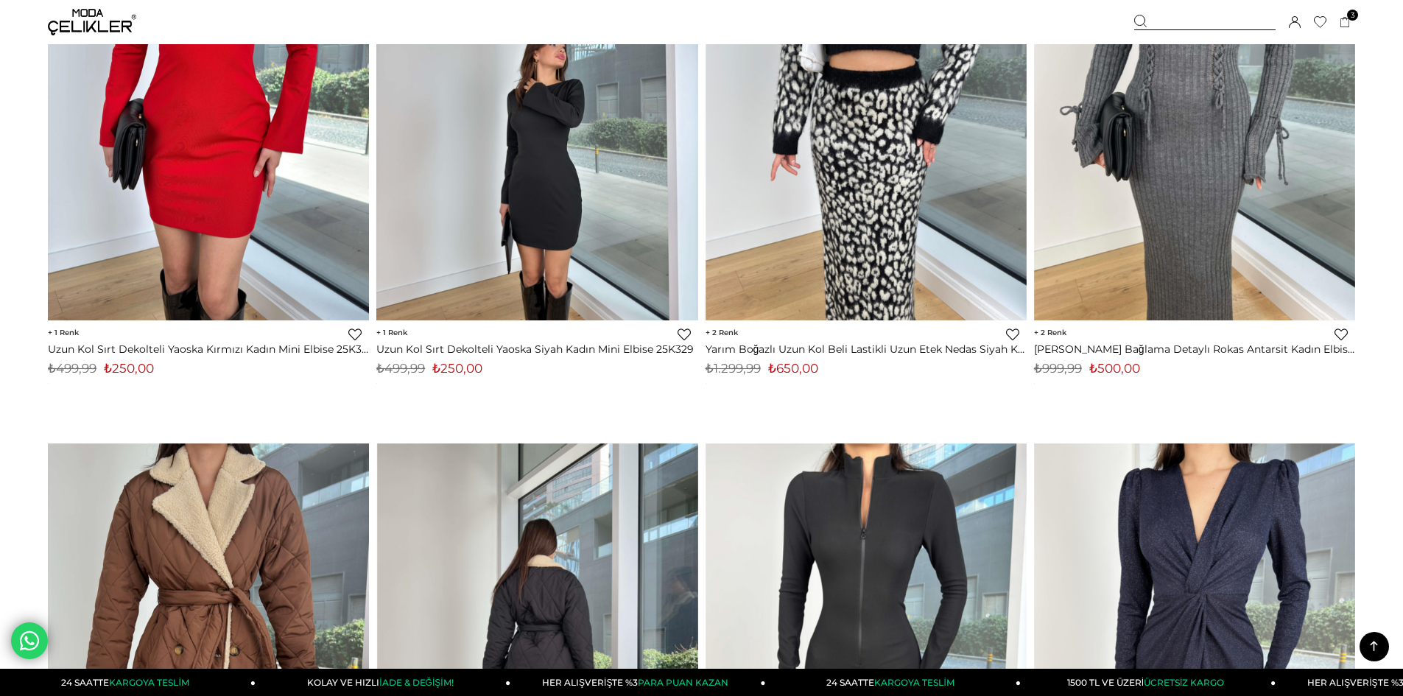
scroll to position [9456, 0]
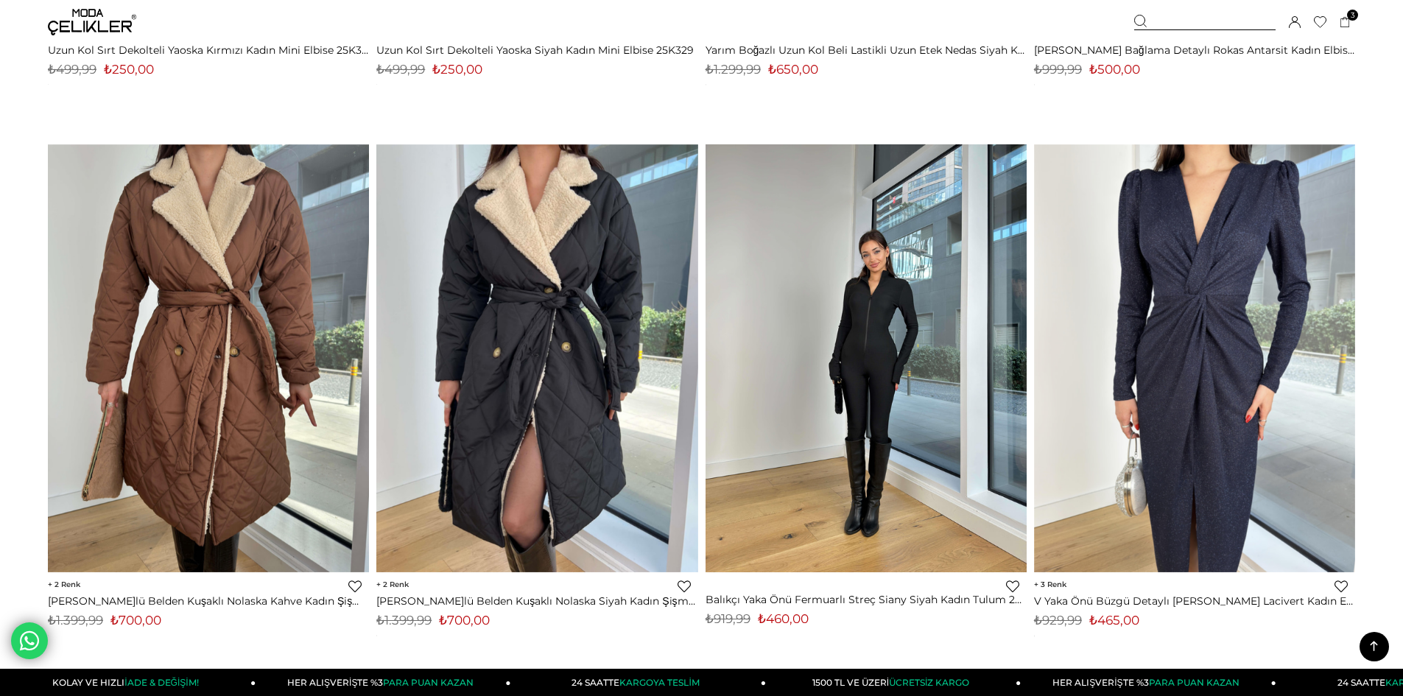
click at [851, 357] on img at bounding box center [866, 358] width 321 height 428
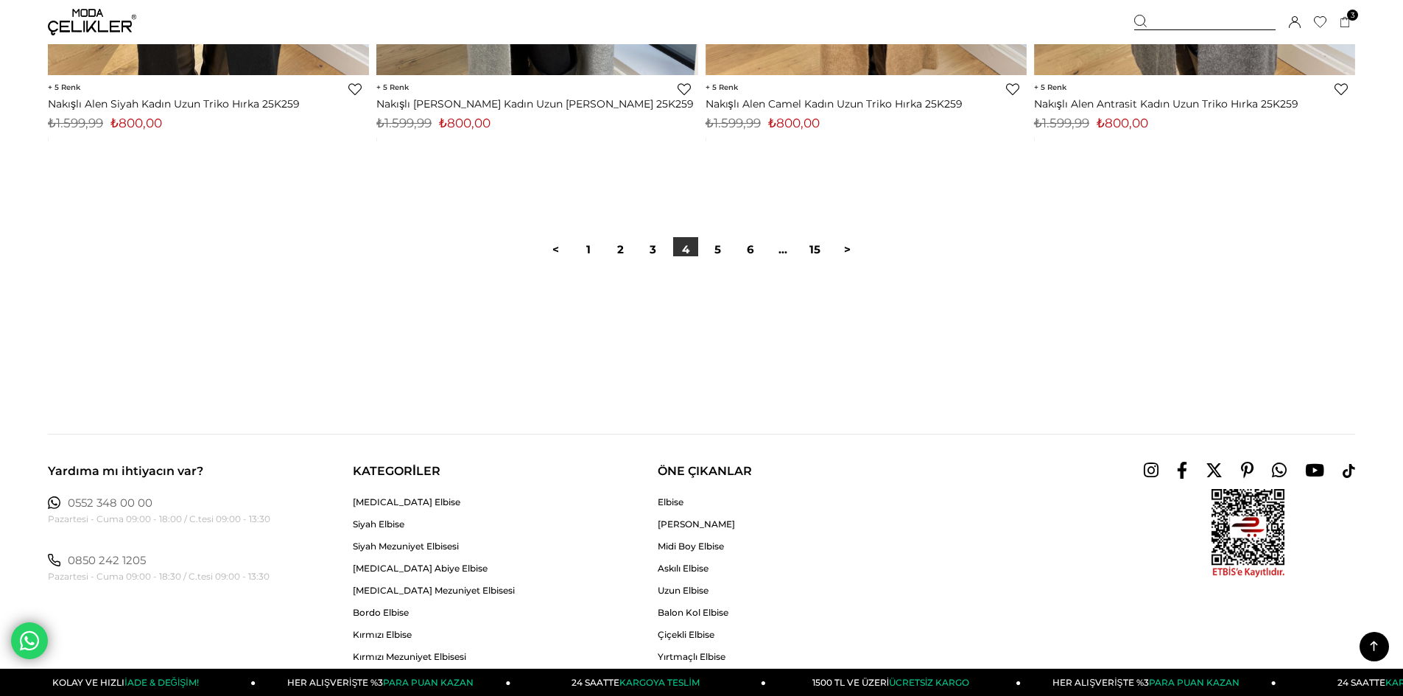
scroll to position [11073, 0]
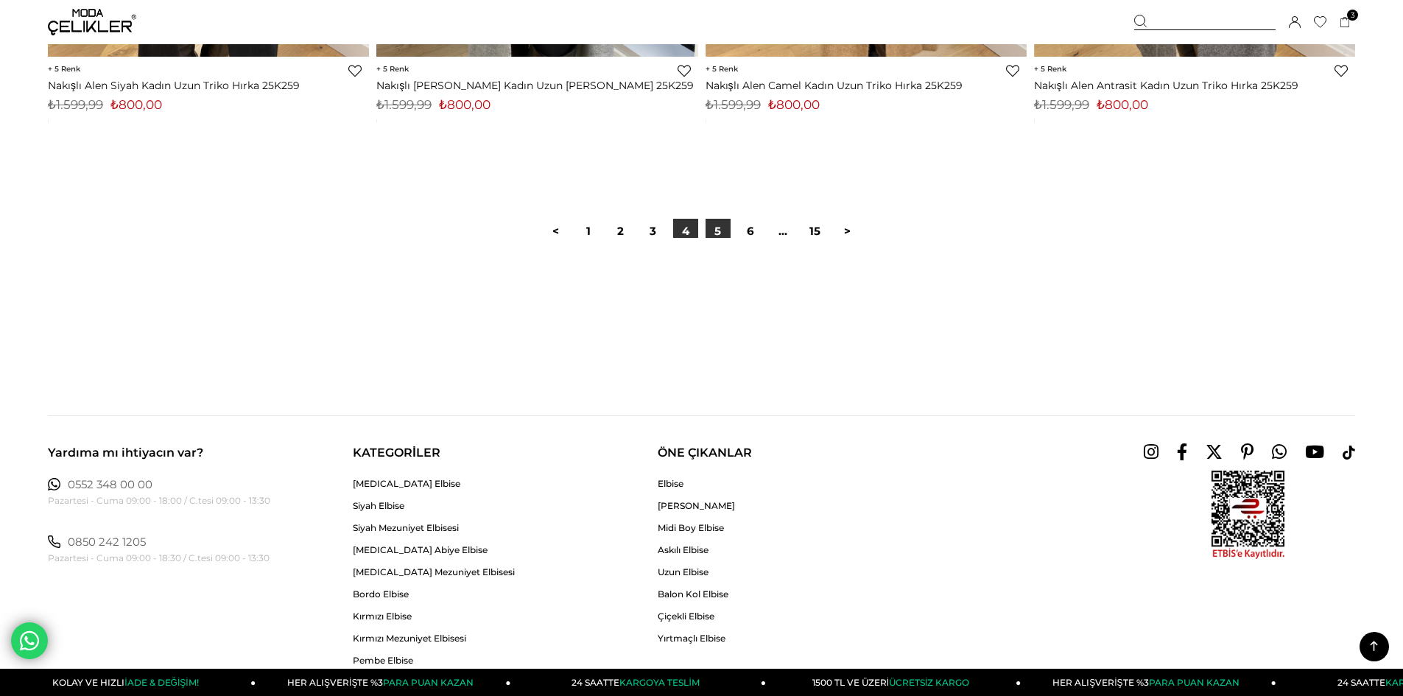
click at [712, 233] on link "5" at bounding box center [718, 231] width 25 height 25
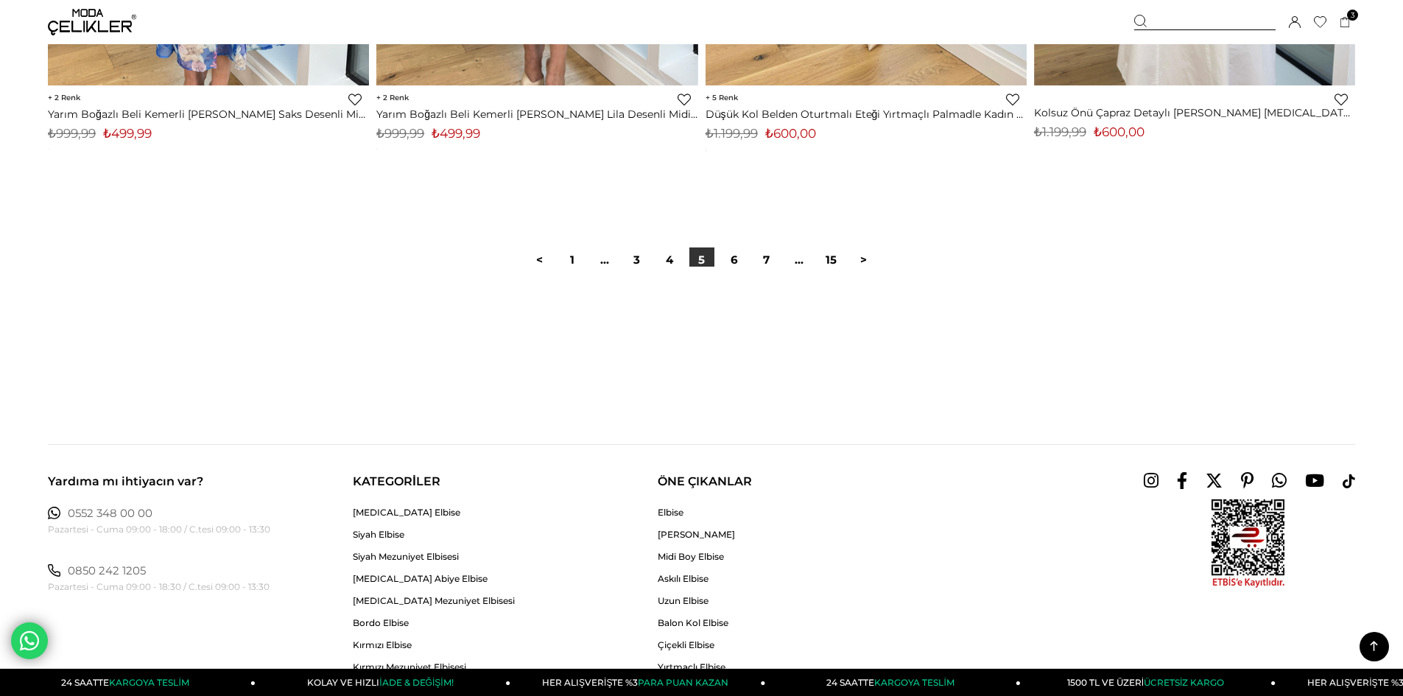
scroll to position [11195, 0]
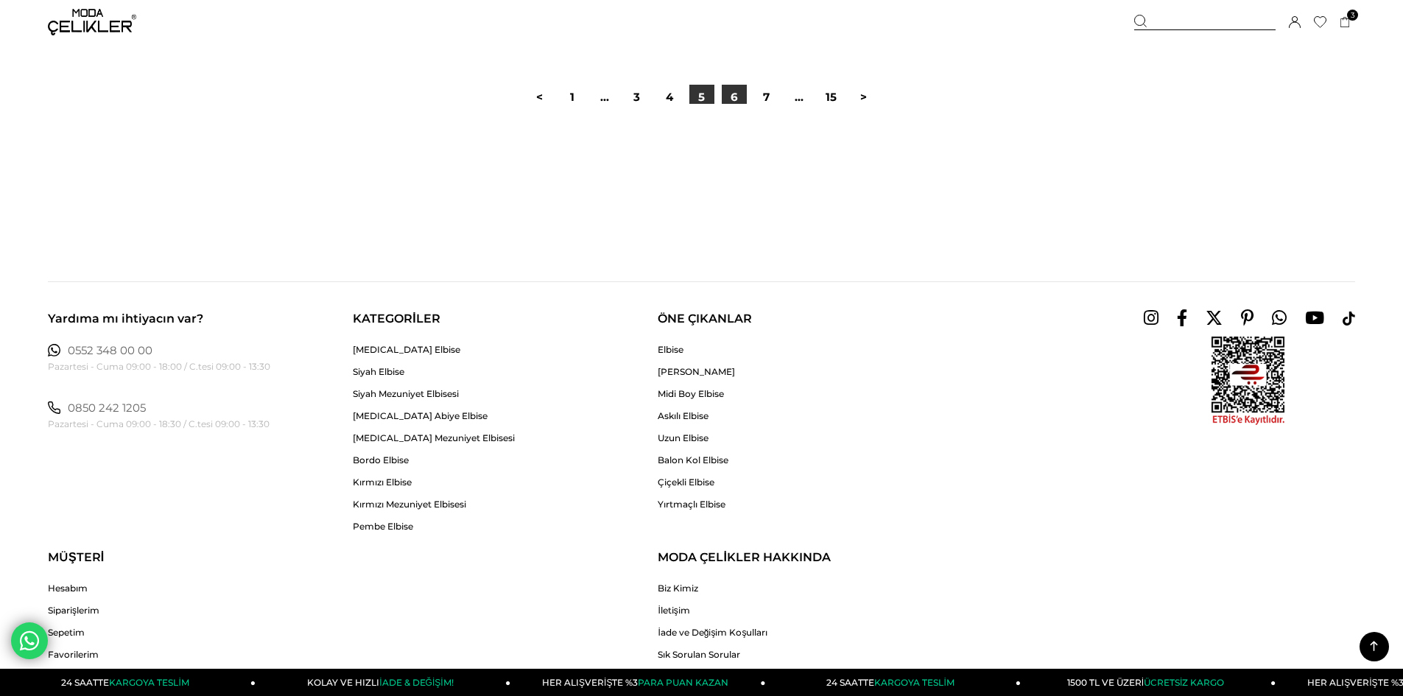
click at [740, 100] on link "6" at bounding box center [734, 97] width 25 height 25
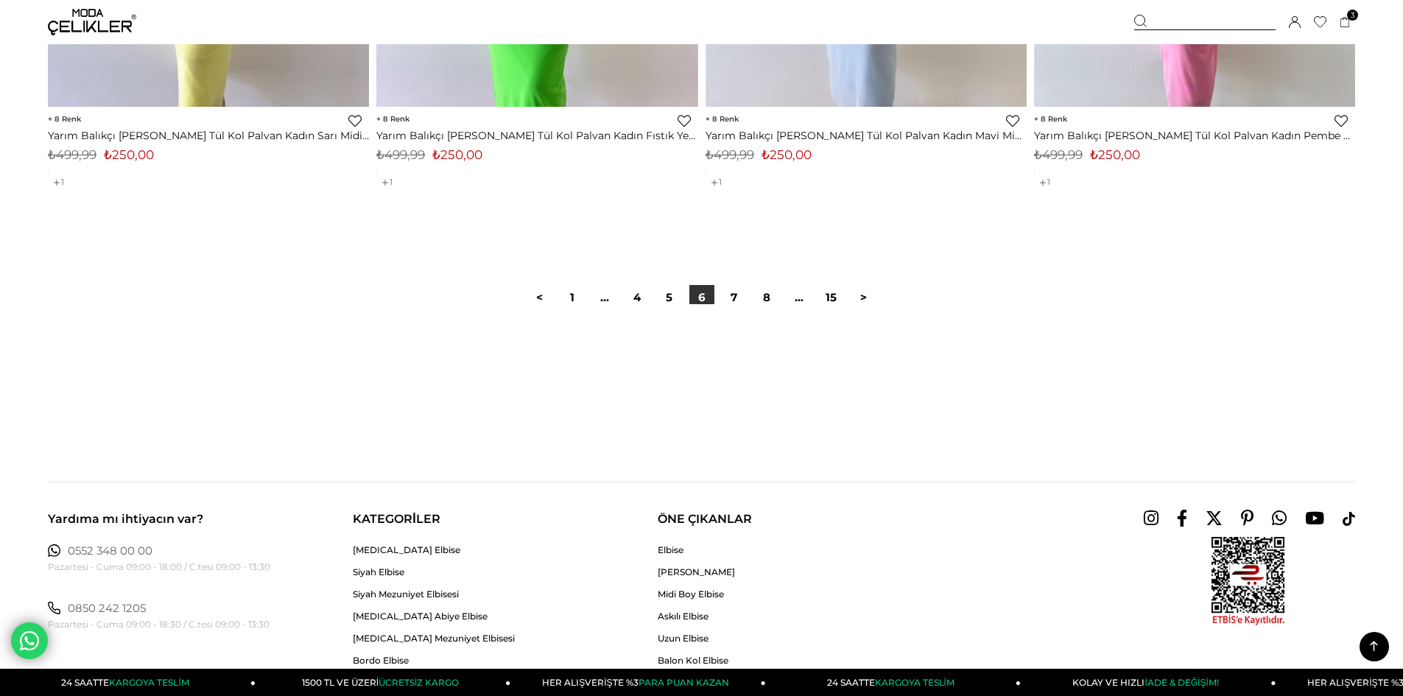
scroll to position [11048, 0]
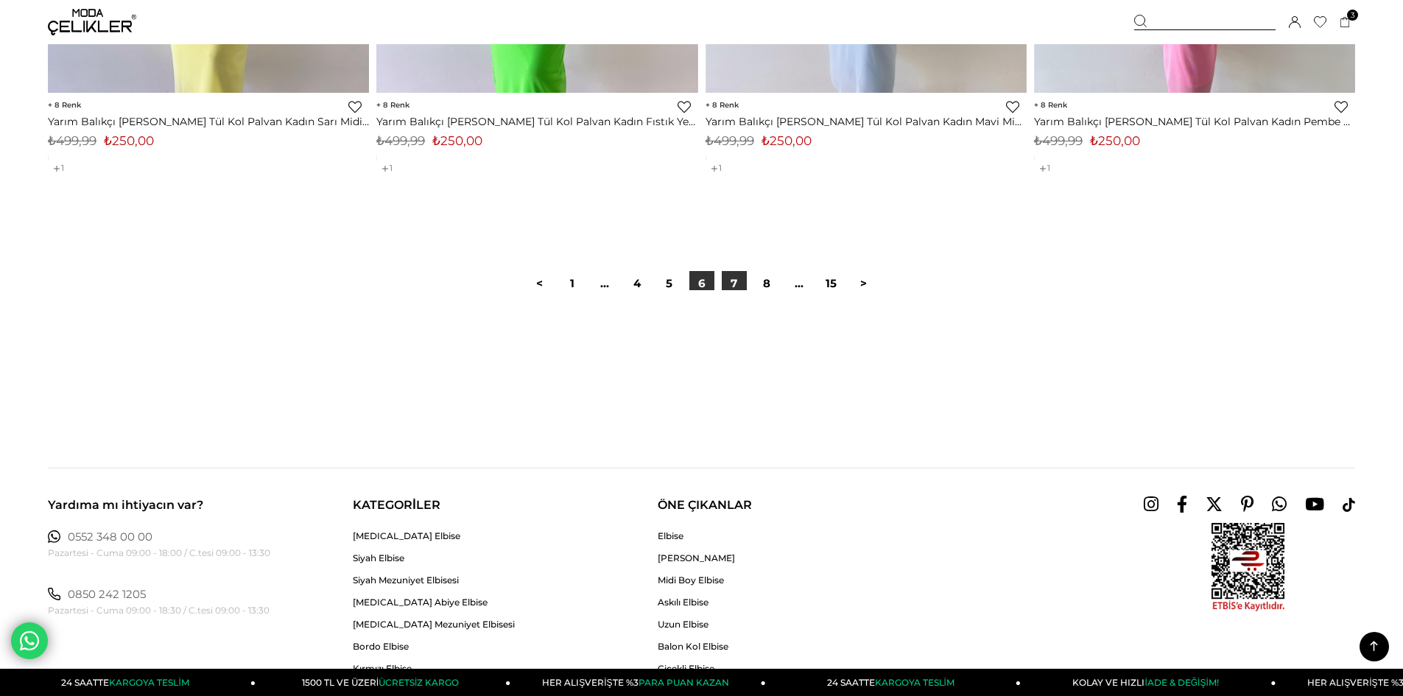
click at [741, 281] on link "7" at bounding box center [734, 283] width 25 height 25
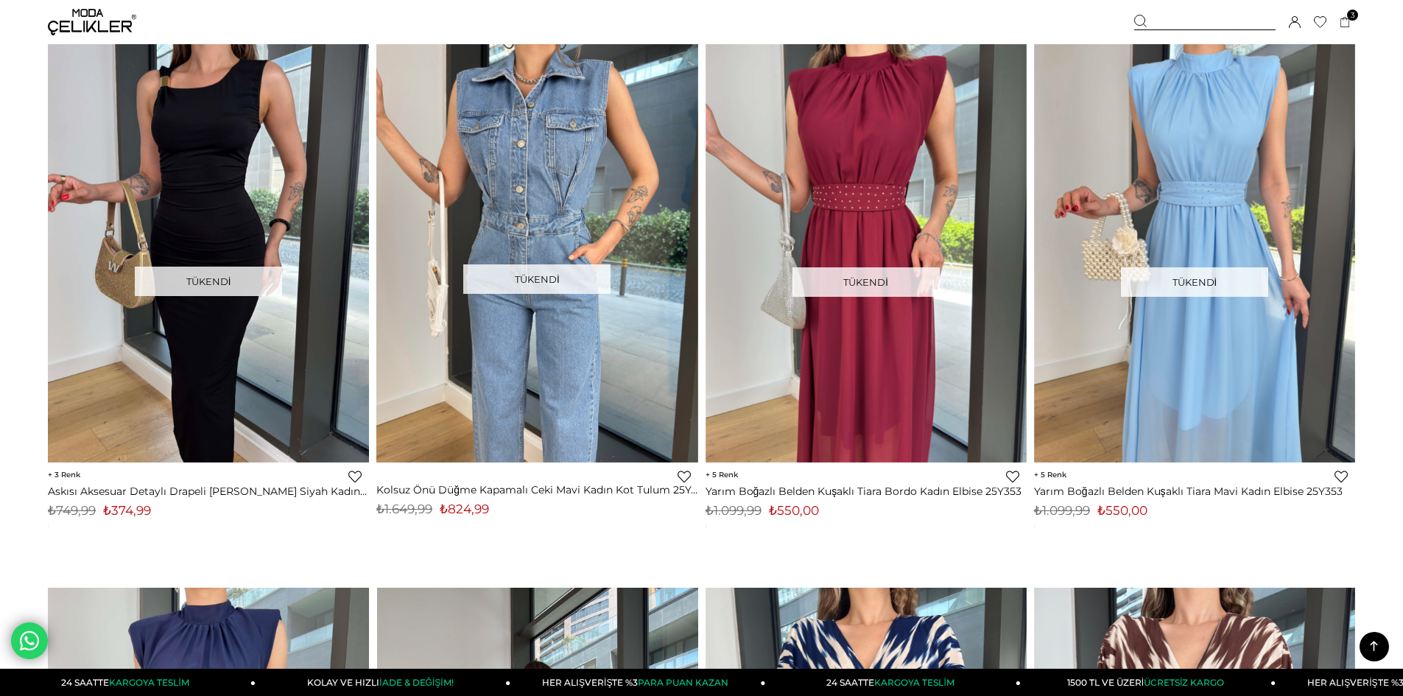
scroll to position [4051, 0]
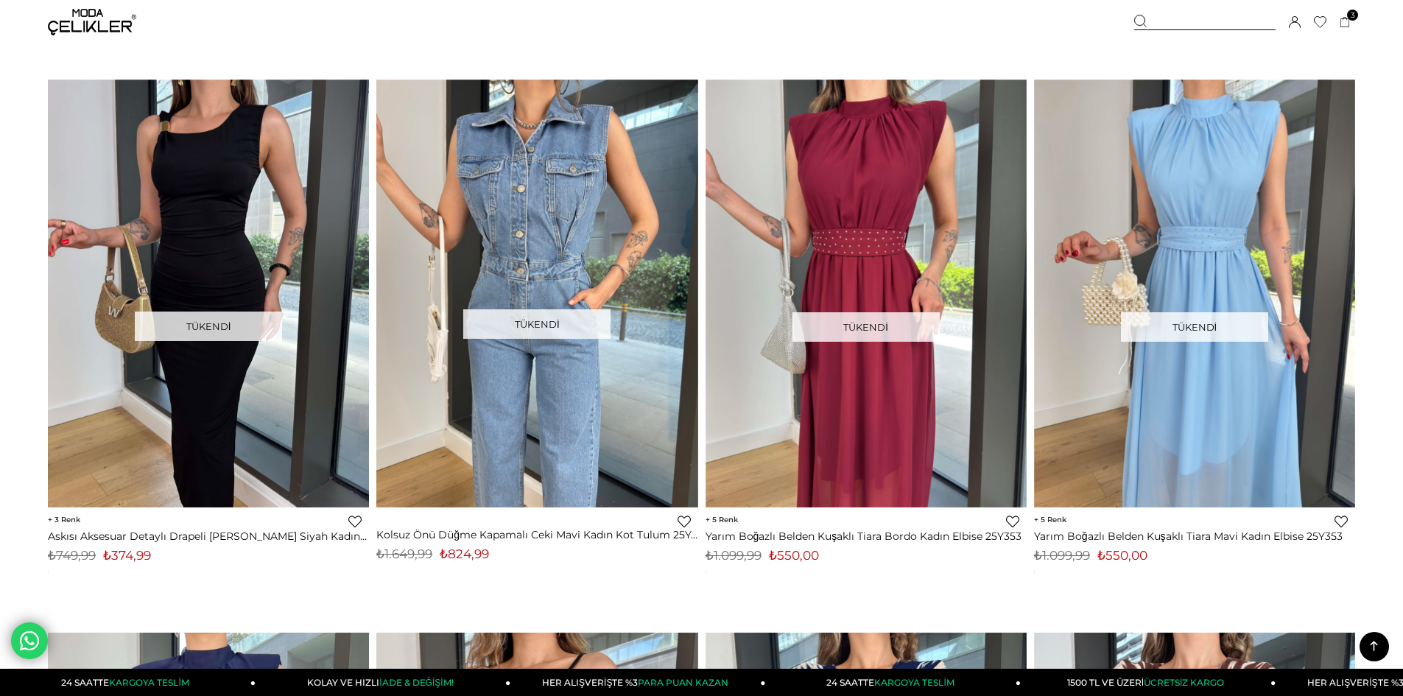
click at [73, 21] on img at bounding box center [92, 22] width 88 height 27
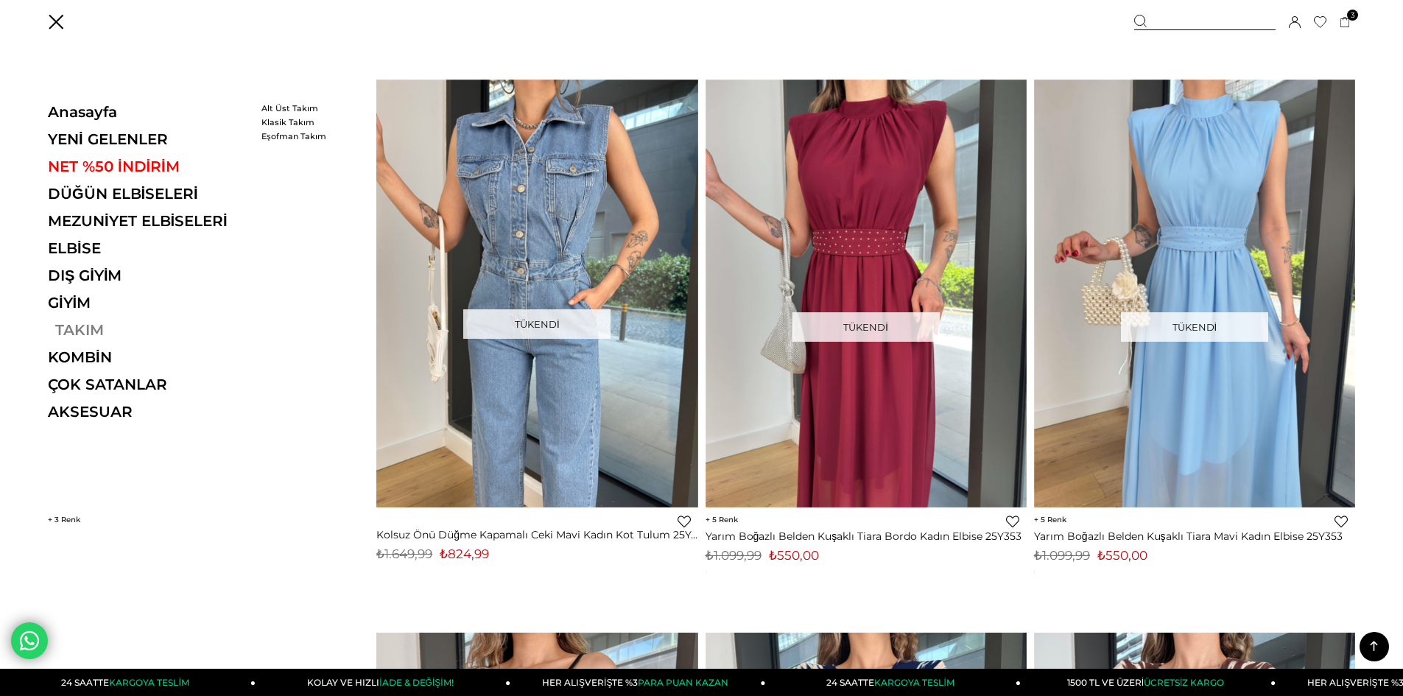
click at [74, 324] on link "TAKIM" at bounding box center [149, 330] width 203 height 18
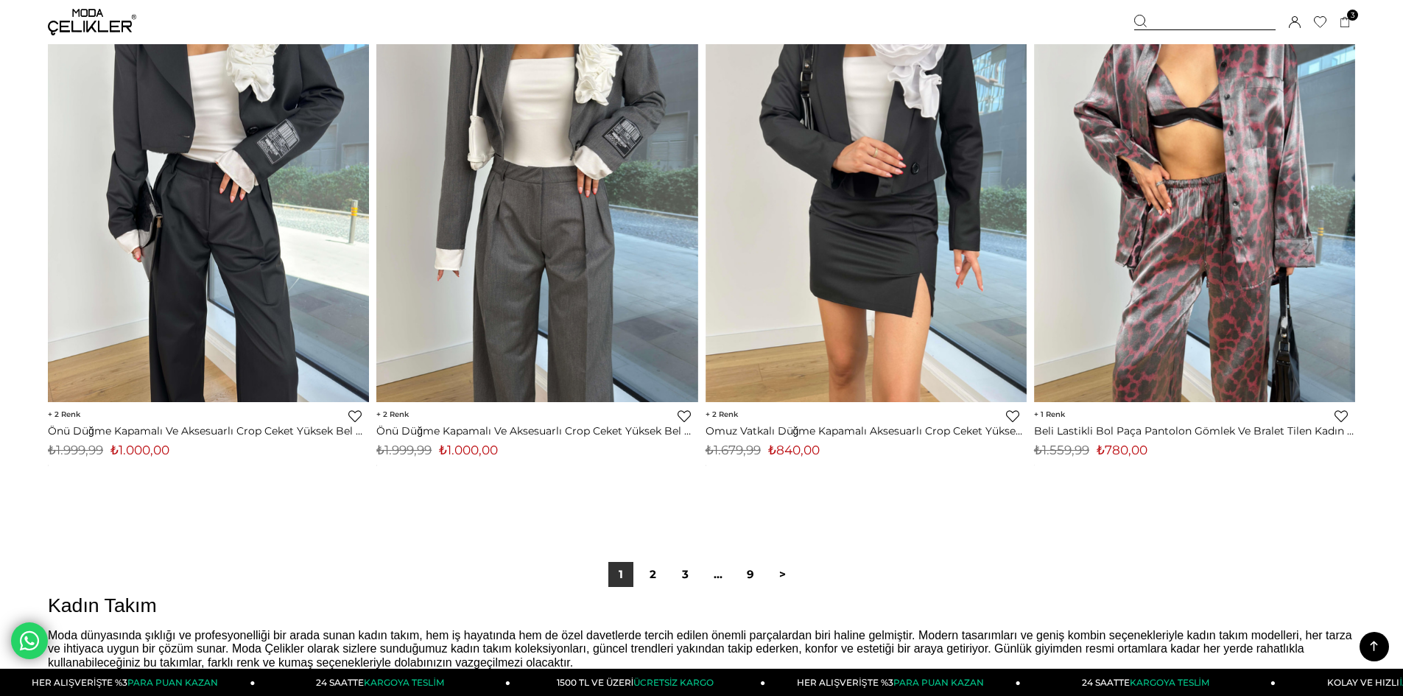
scroll to position [10680, 0]
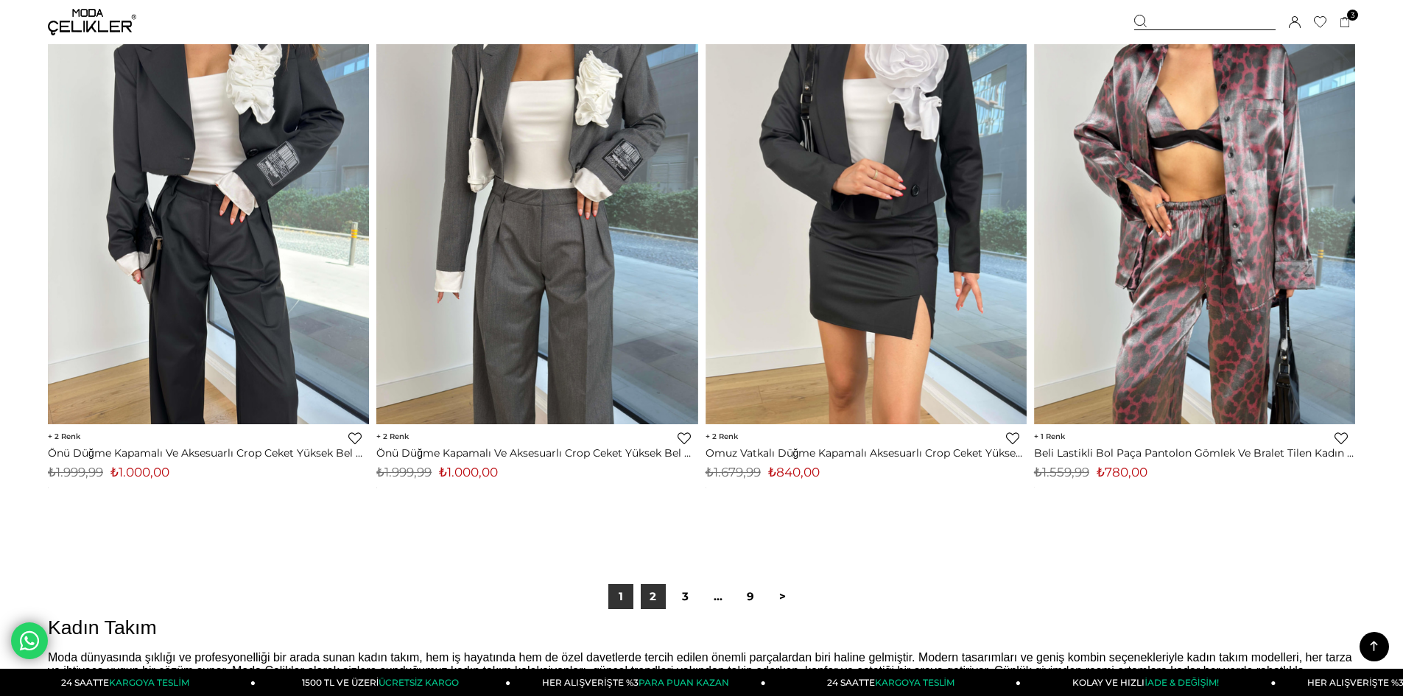
click at [663, 586] on link "2" at bounding box center [653, 596] width 25 height 25
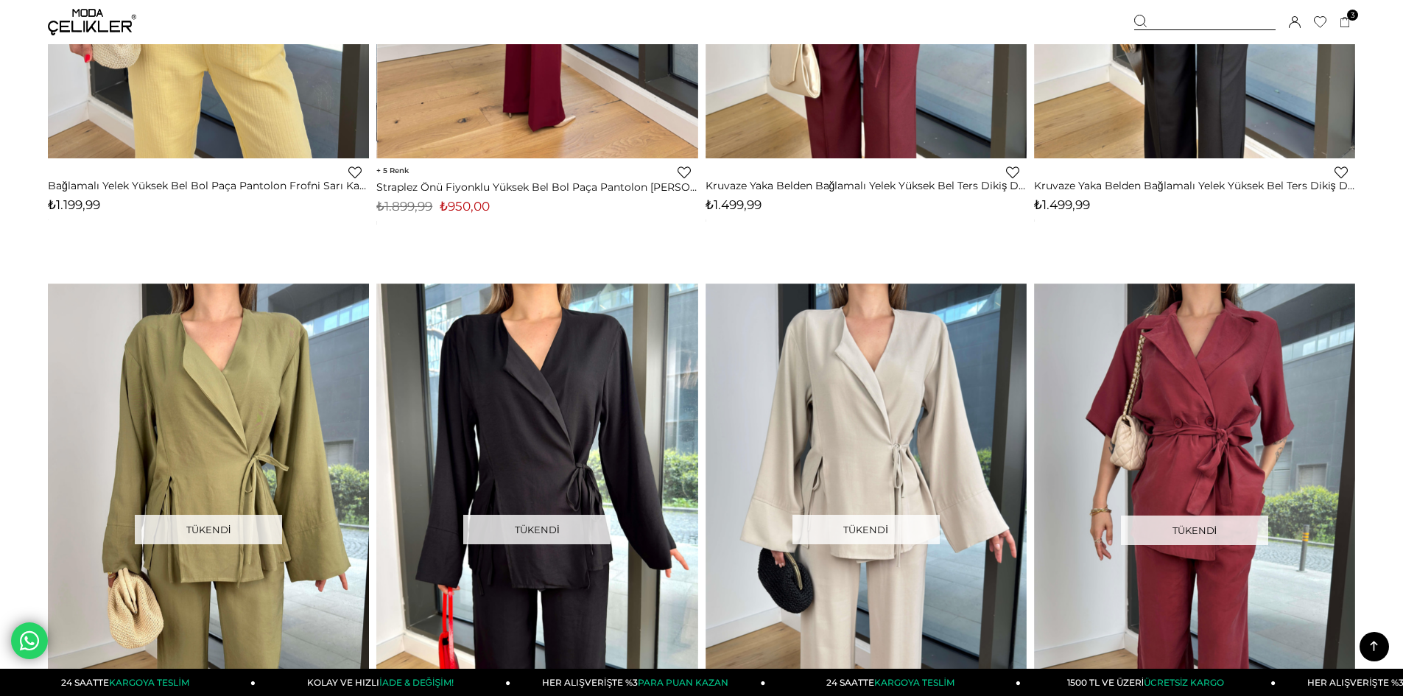
scroll to position [3535, 0]
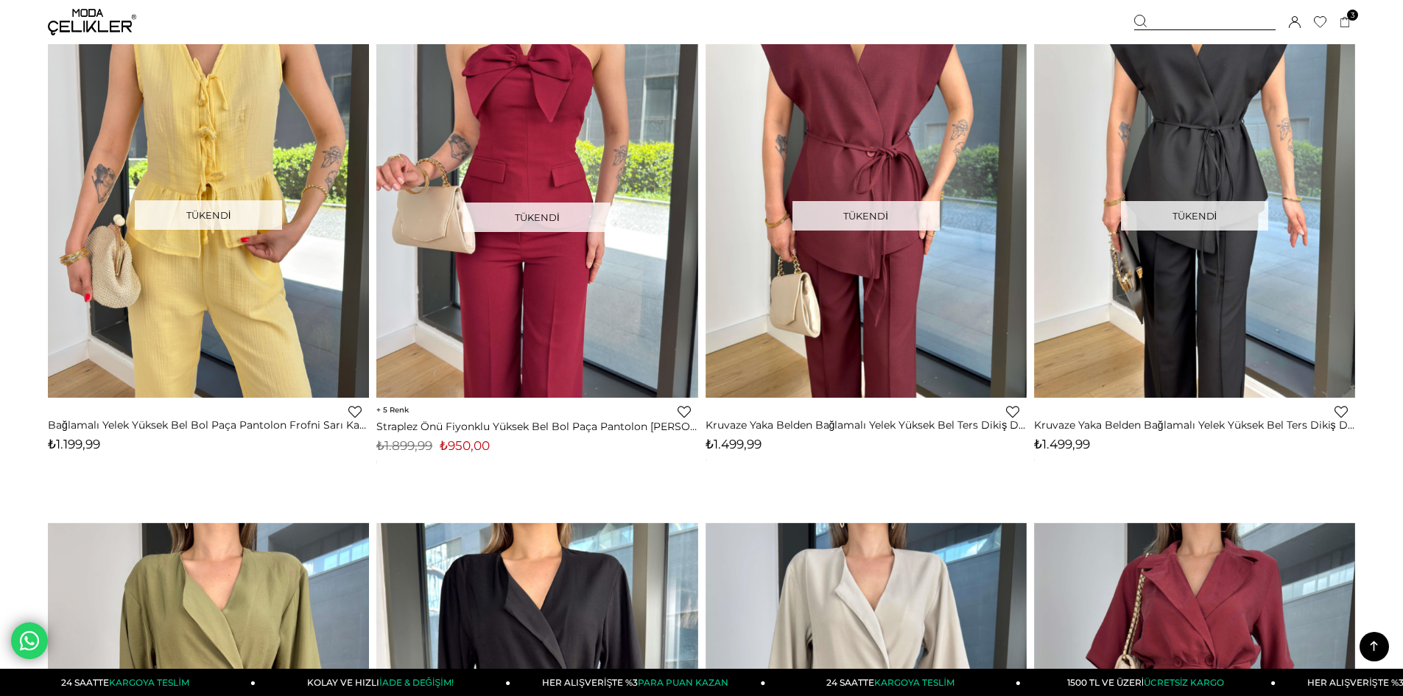
click at [70, 37] on div "Üye Girişi Üye Ol Hesabım Çıkış Yap Sepetim Favorilerim Yardım" at bounding box center [92, 22] width 88 height 44
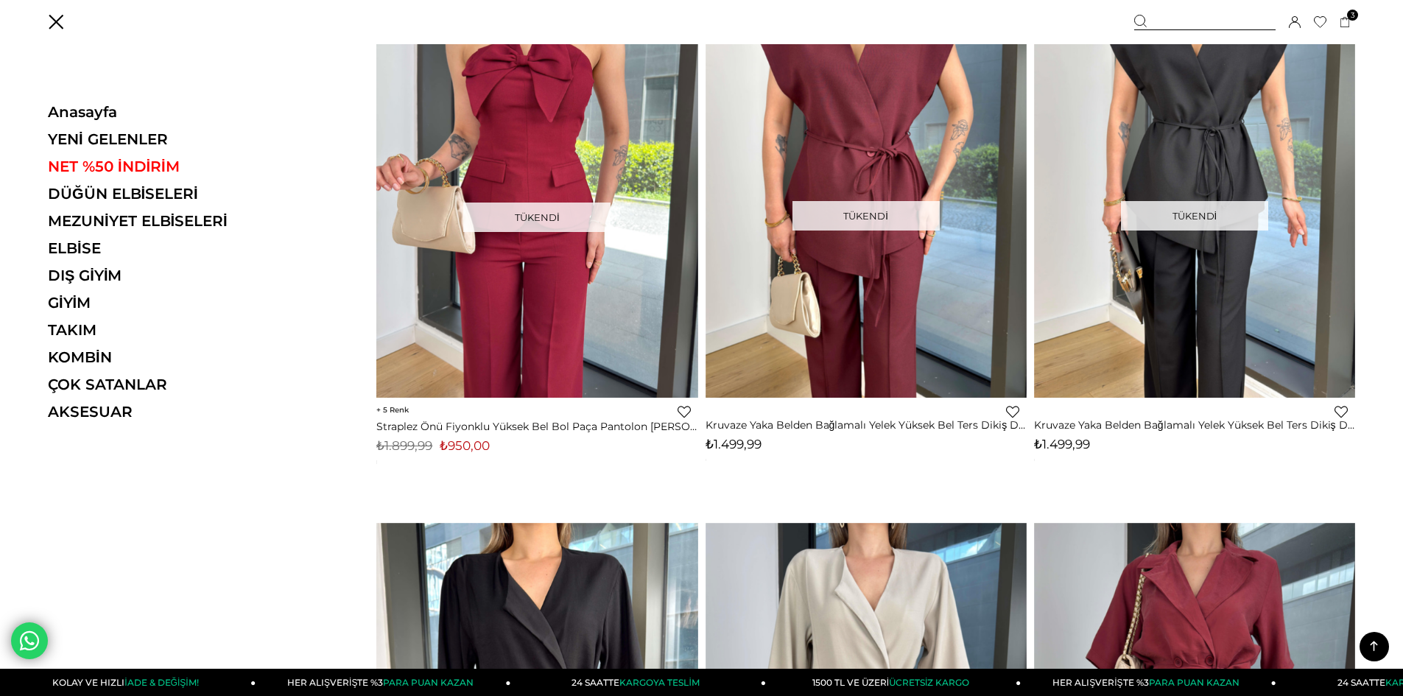
click at [81, 9] on img at bounding box center [92, 22] width 88 height 27
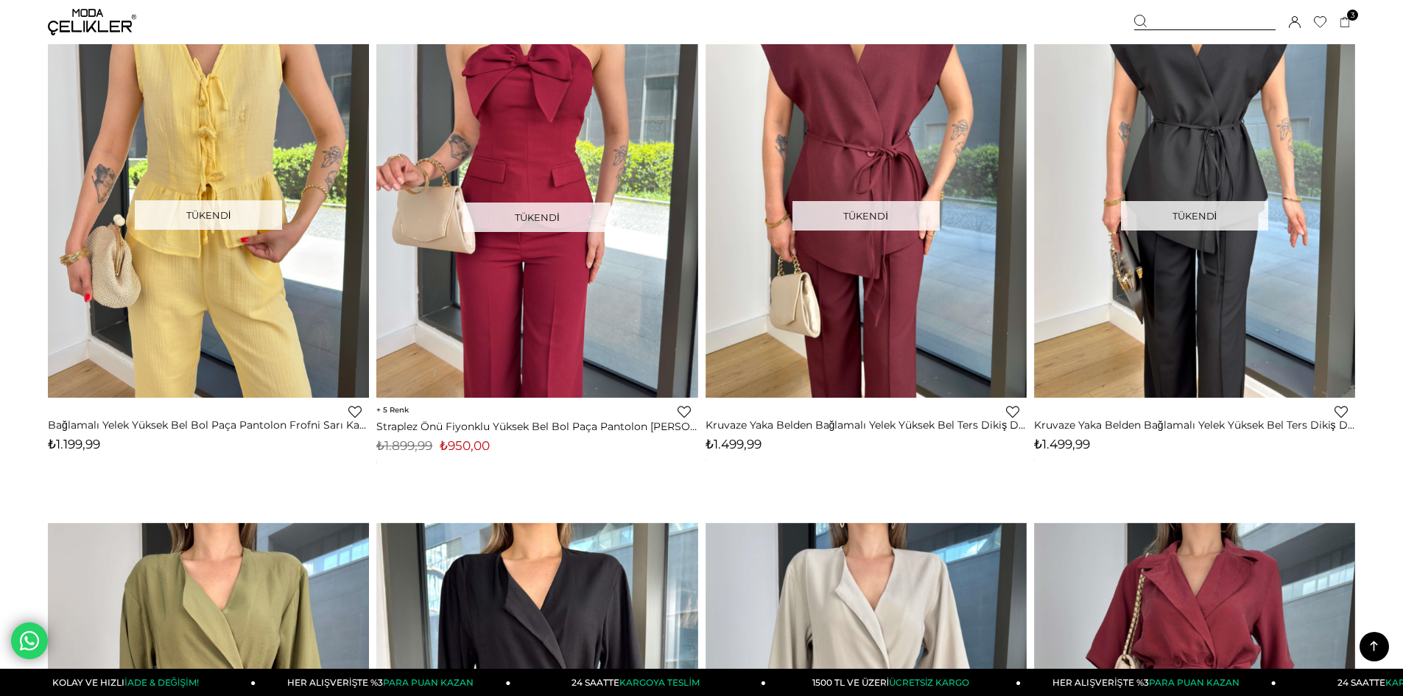
click at [88, 19] on img at bounding box center [92, 22] width 88 height 27
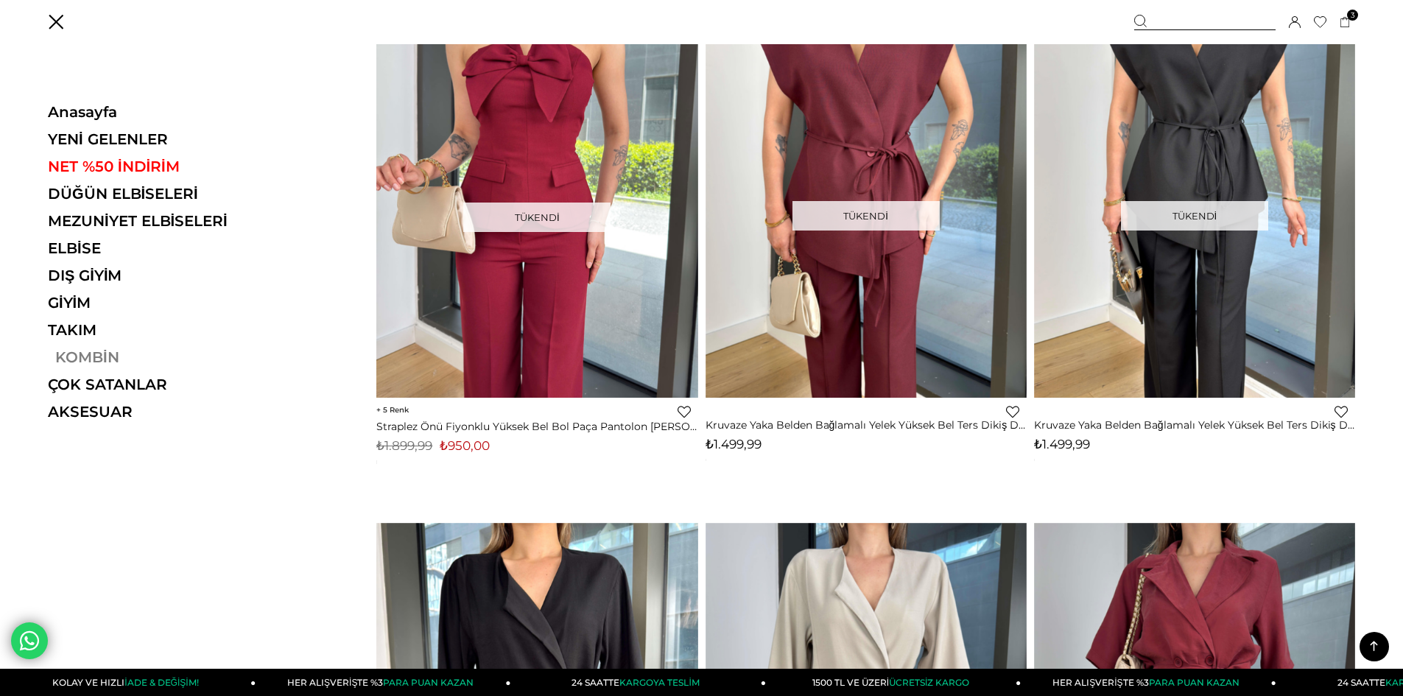
click at [96, 361] on link "KOMBİN" at bounding box center [149, 357] width 203 height 18
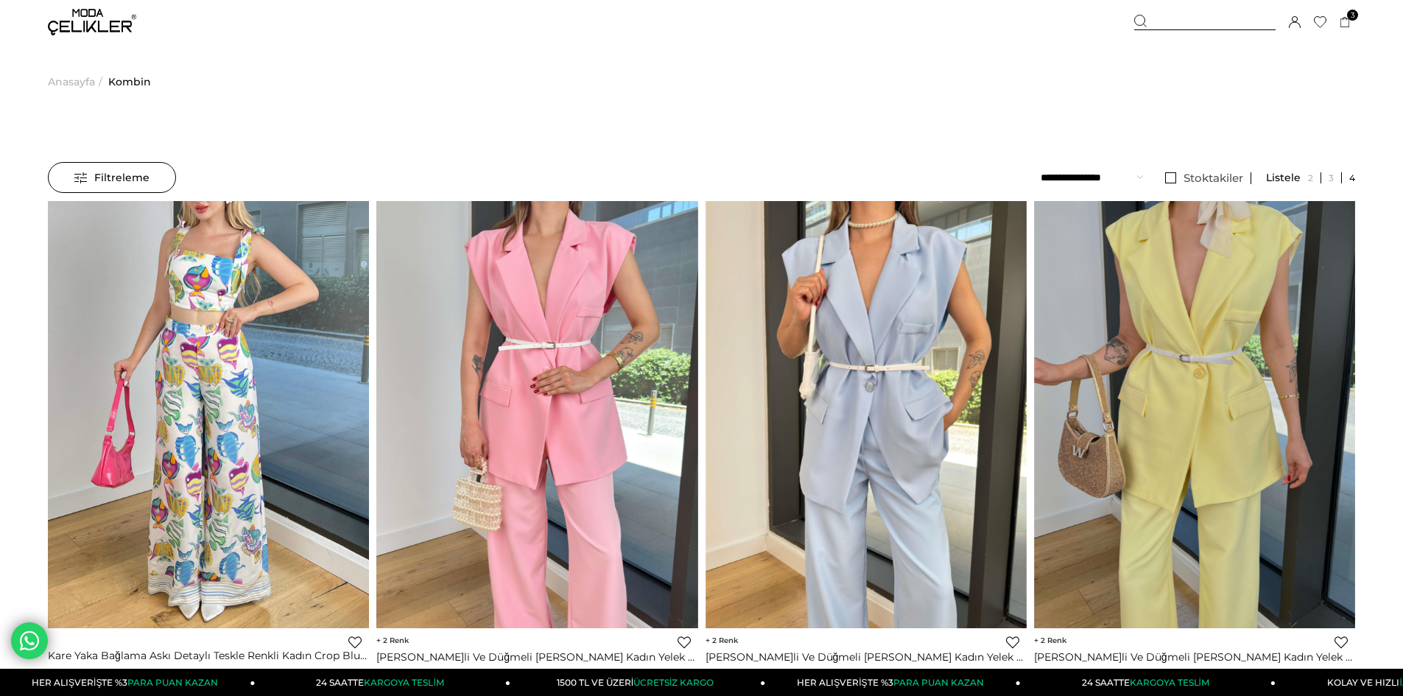
drag, startPoint x: 85, startPoint y: 35, endPoint x: 753, endPoint y: 22, distance: 667.4
click at [85, 34] on img at bounding box center [92, 22] width 88 height 27
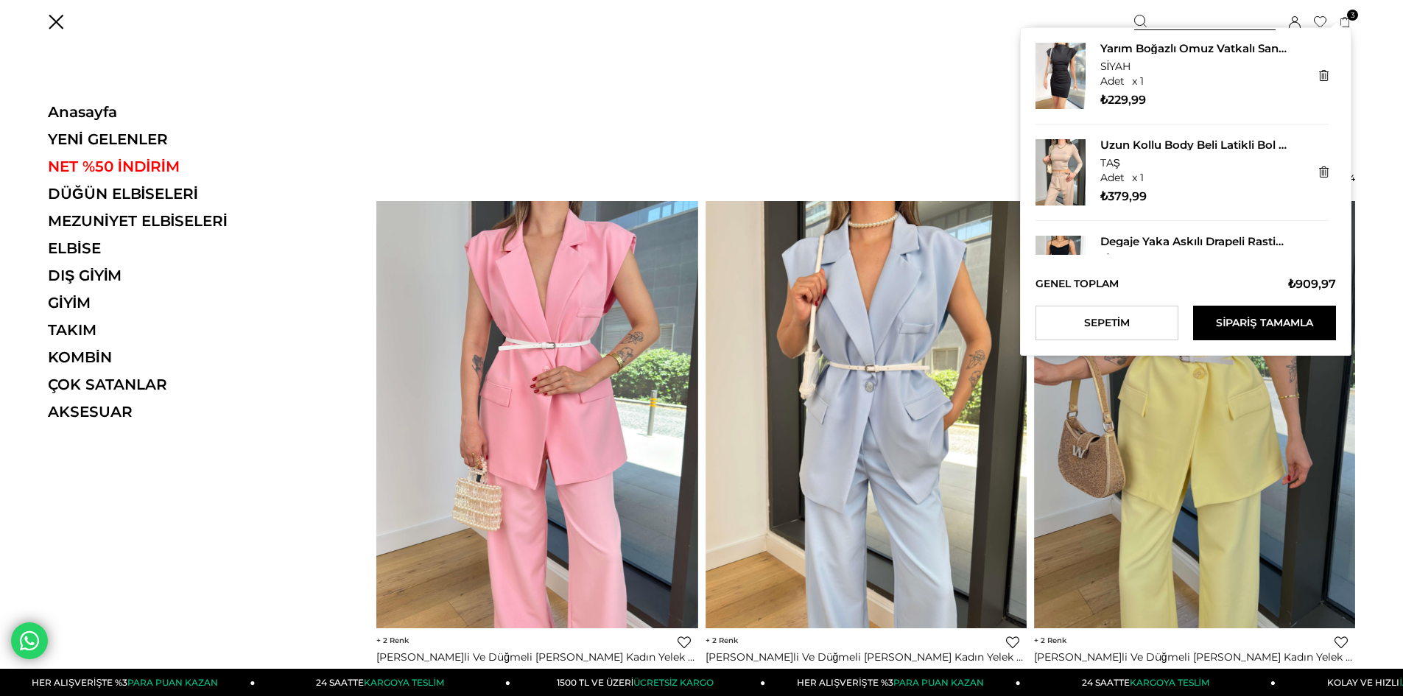
click at [1343, 27] on icon at bounding box center [1345, 22] width 11 height 11
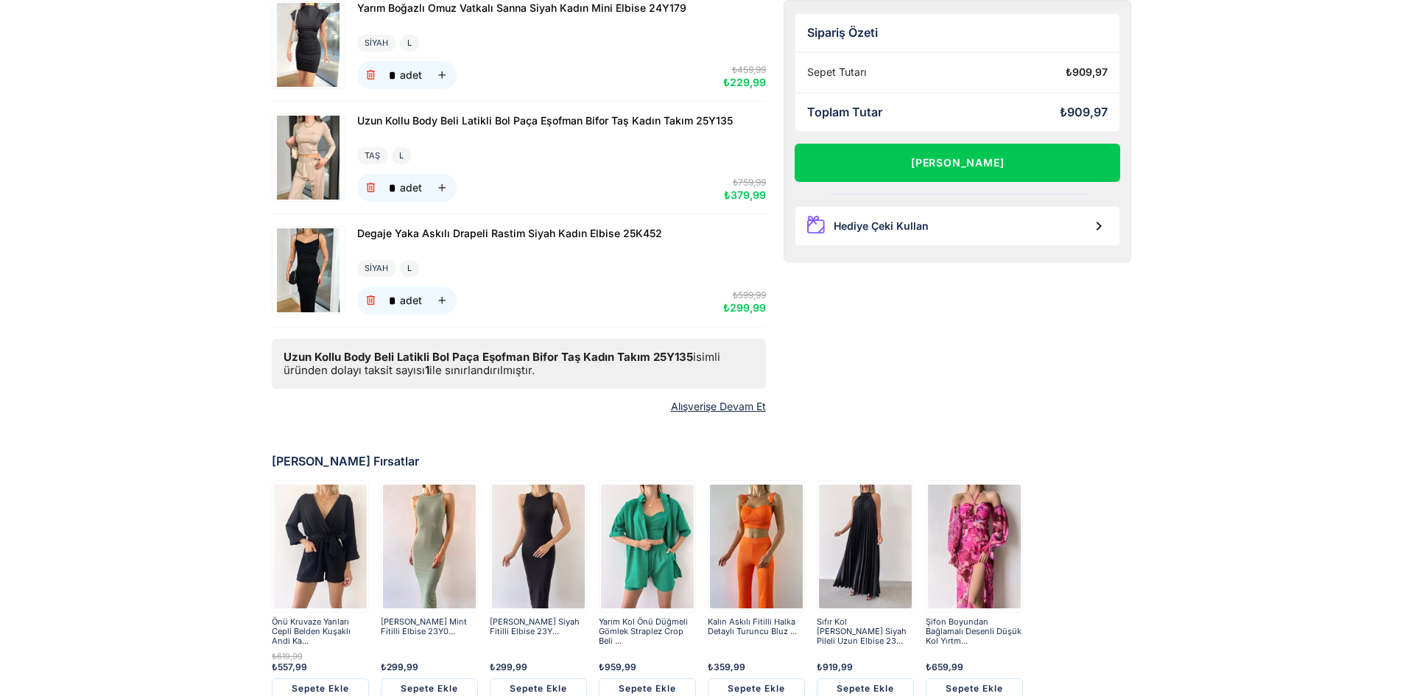
scroll to position [169, 0]
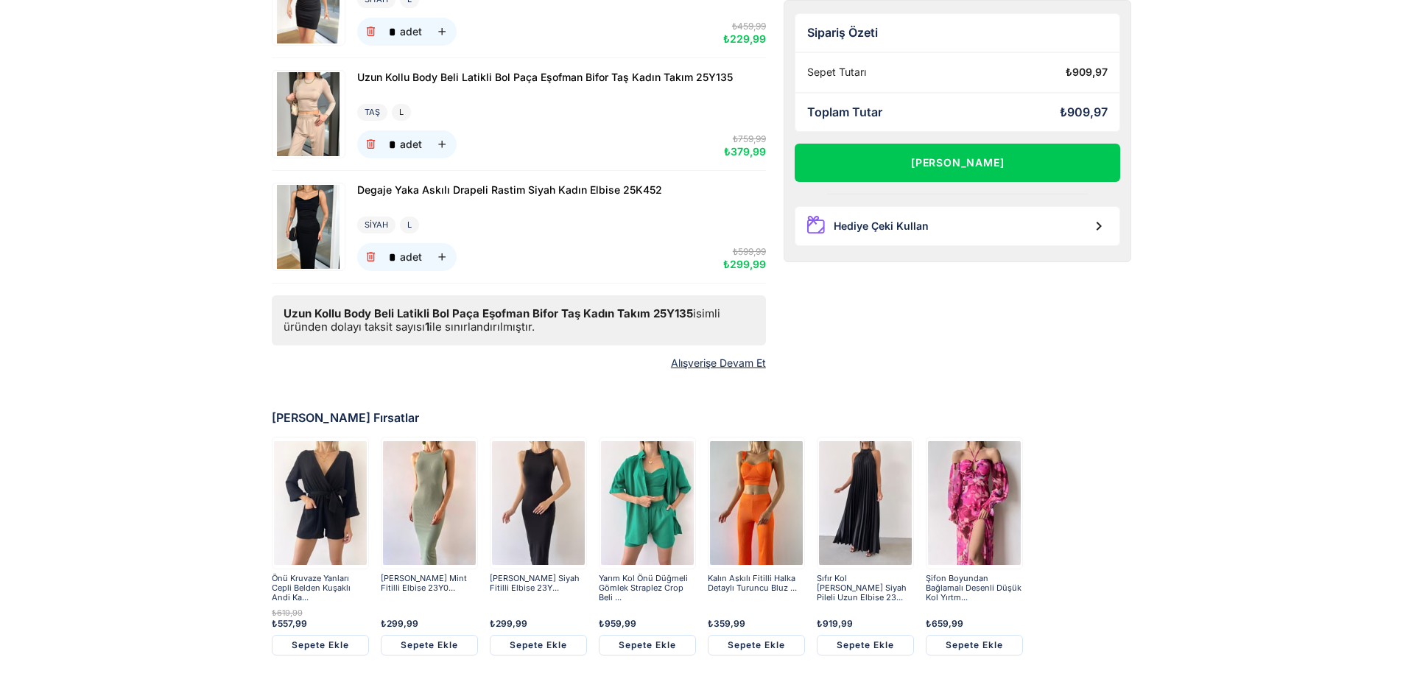
click at [766, 483] on img at bounding box center [756, 503] width 93 height 128
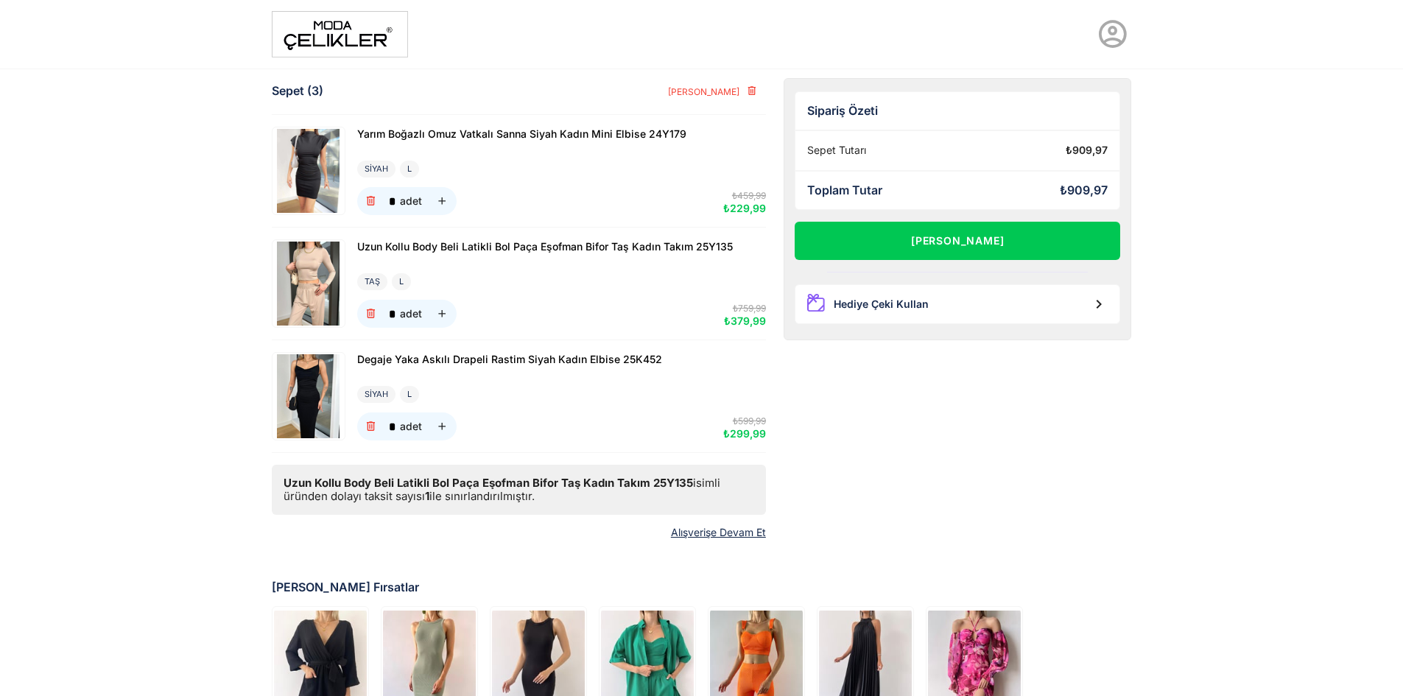
click at [352, 43] on img at bounding box center [340, 34] width 136 height 46
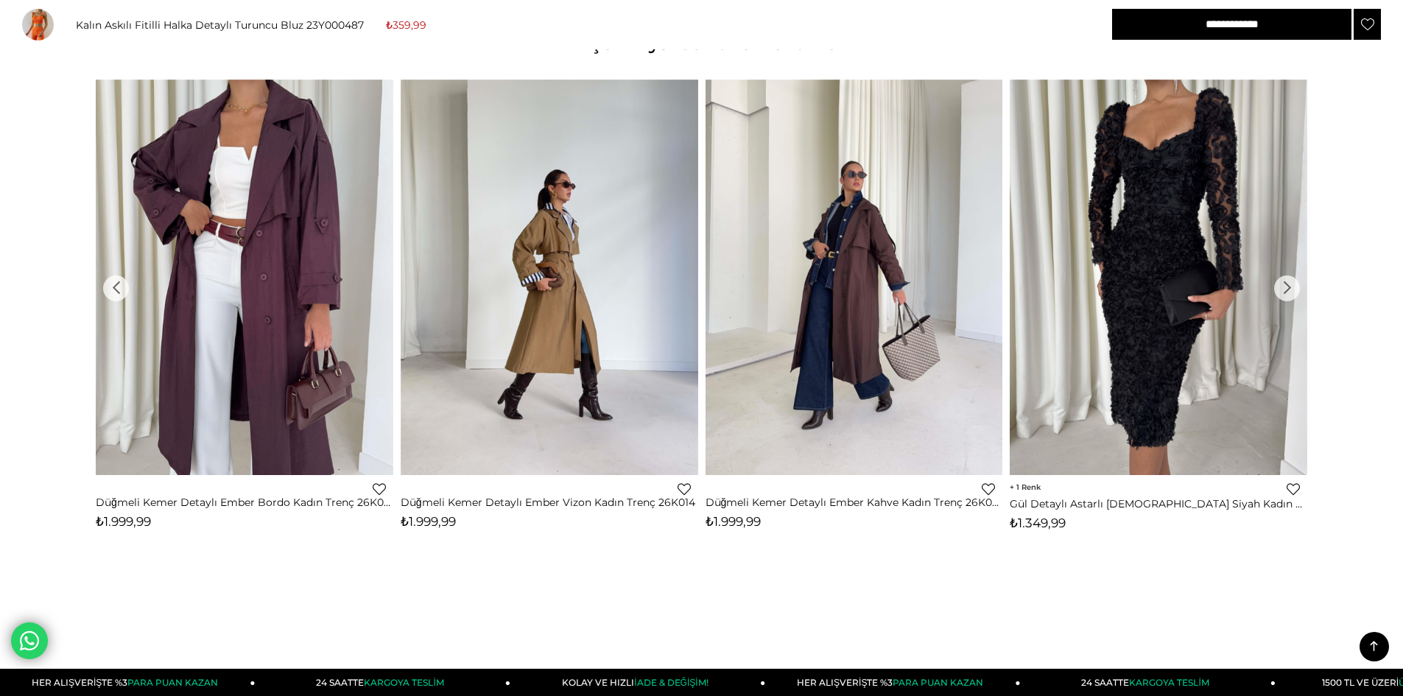
scroll to position [1399, 0]
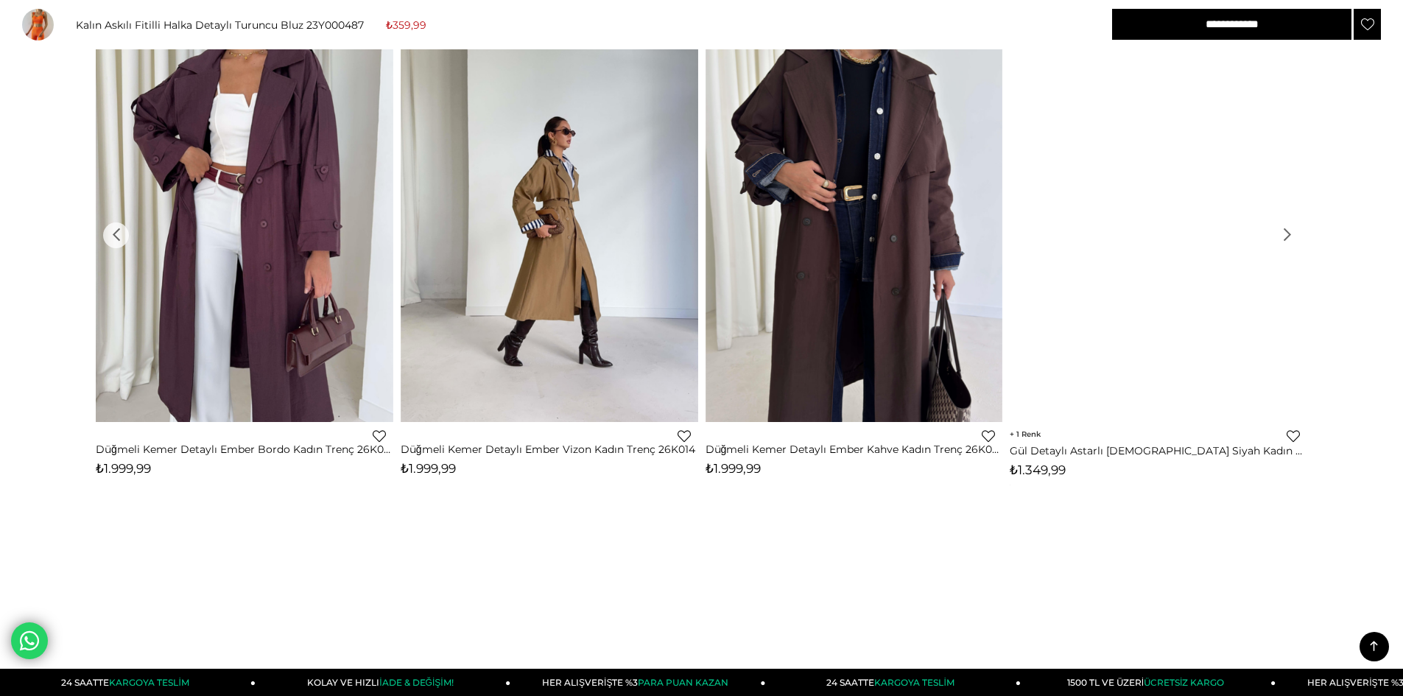
click at [1296, 239] on div "›" at bounding box center [1287, 235] width 26 height 26
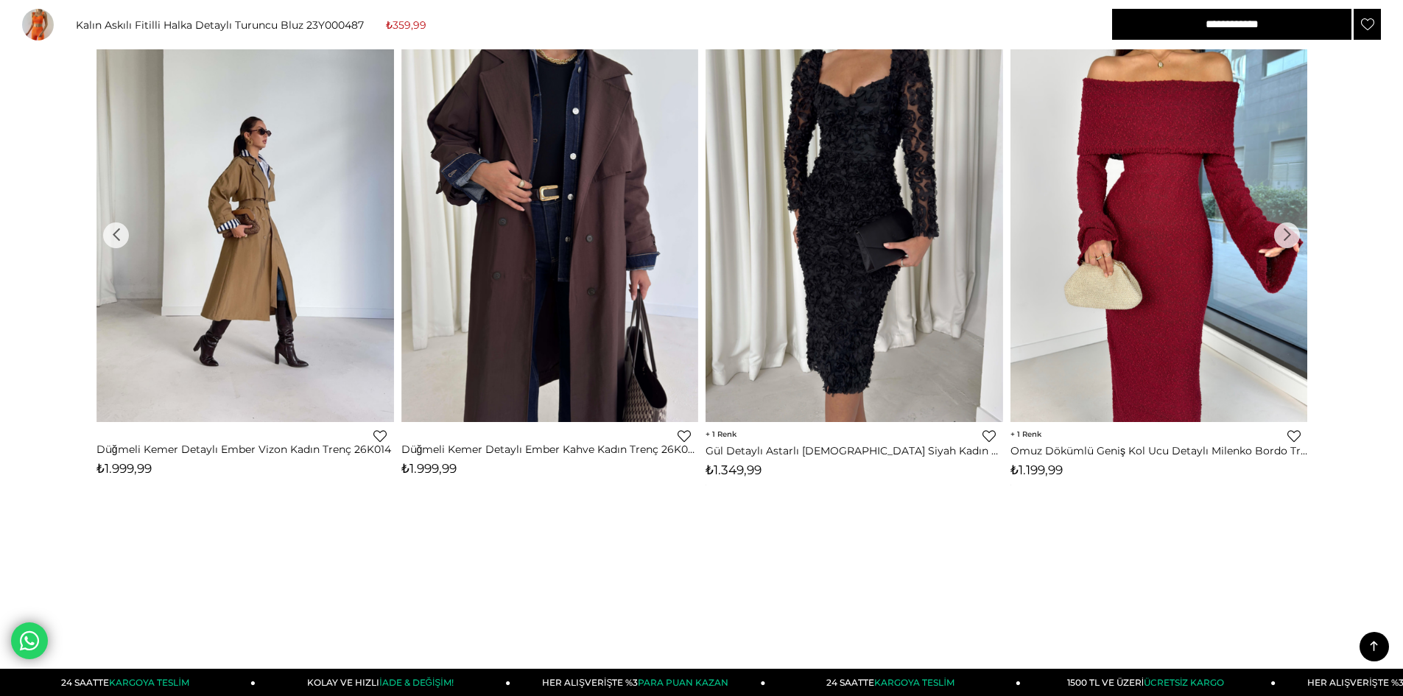
click at [1296, 239] on div "›" at bounding box center [1287, 235] width 26 height 26
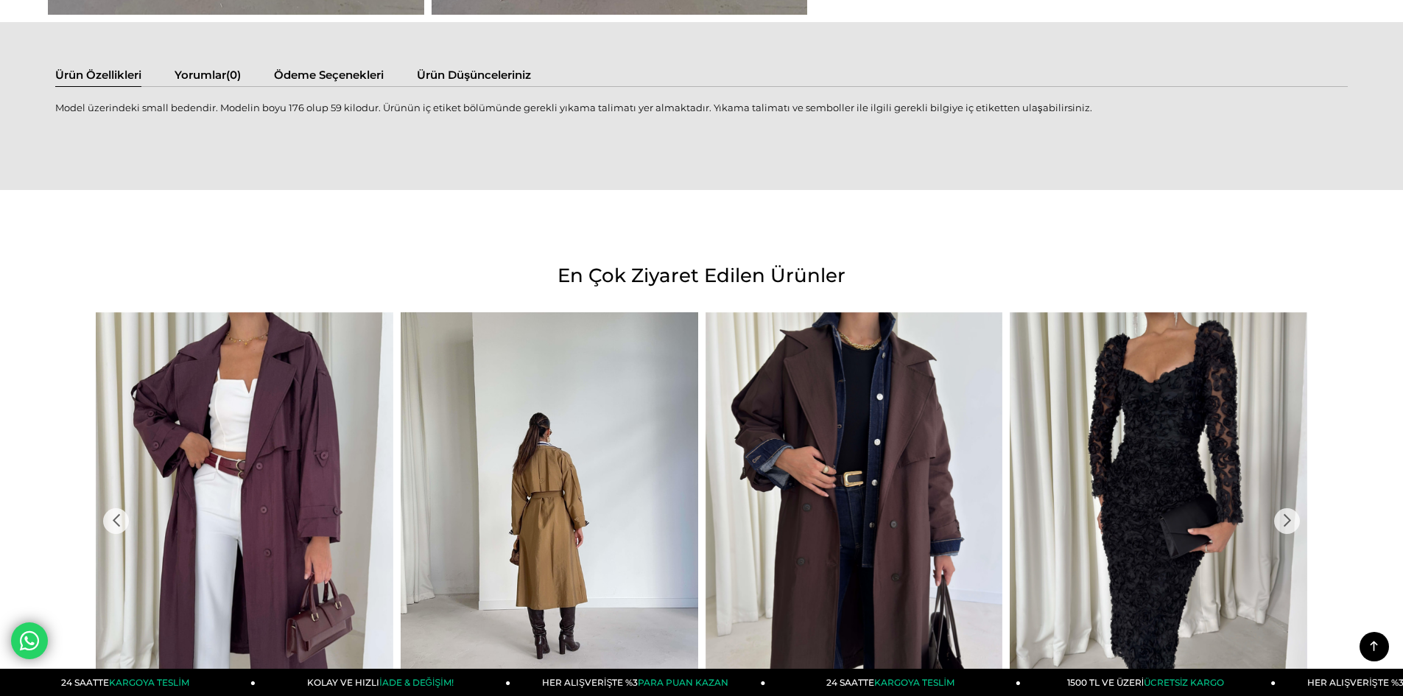
scroll to position [1105, 0]
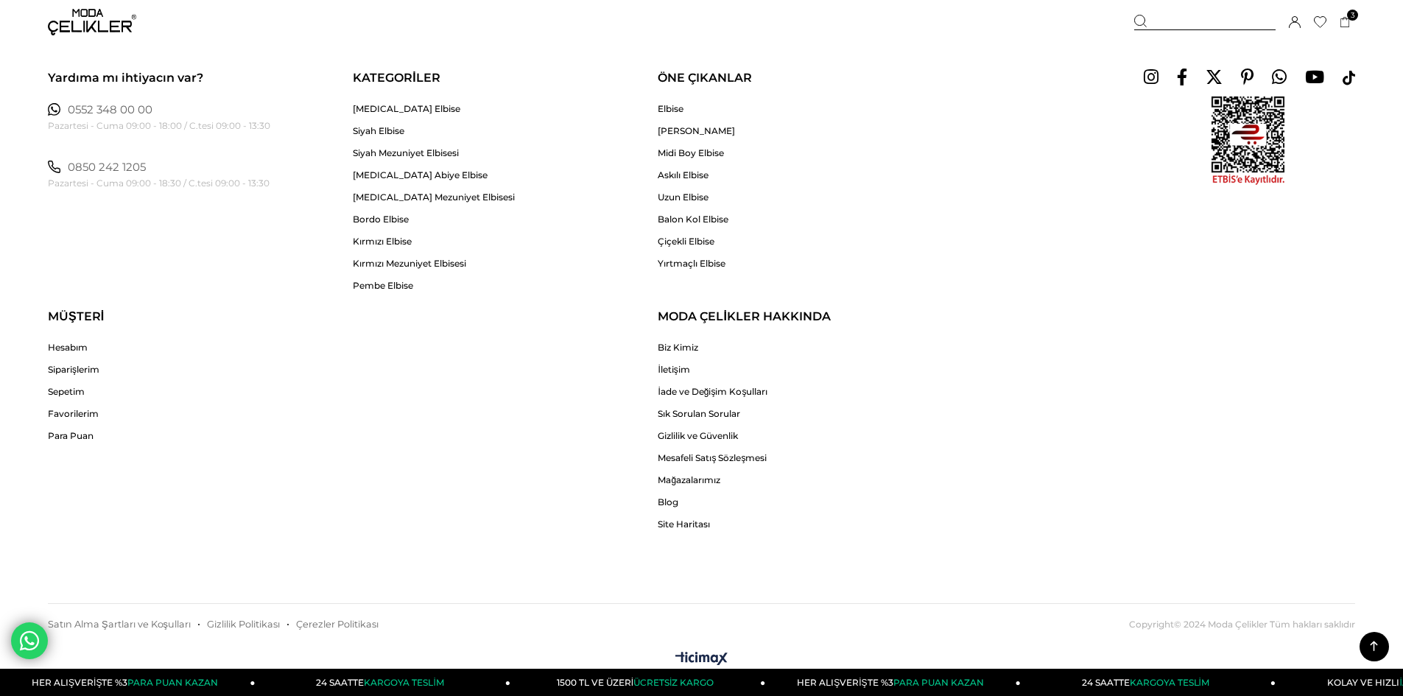
scroll to position [4264, 0]
